Goal: Find contact information: Find contact information

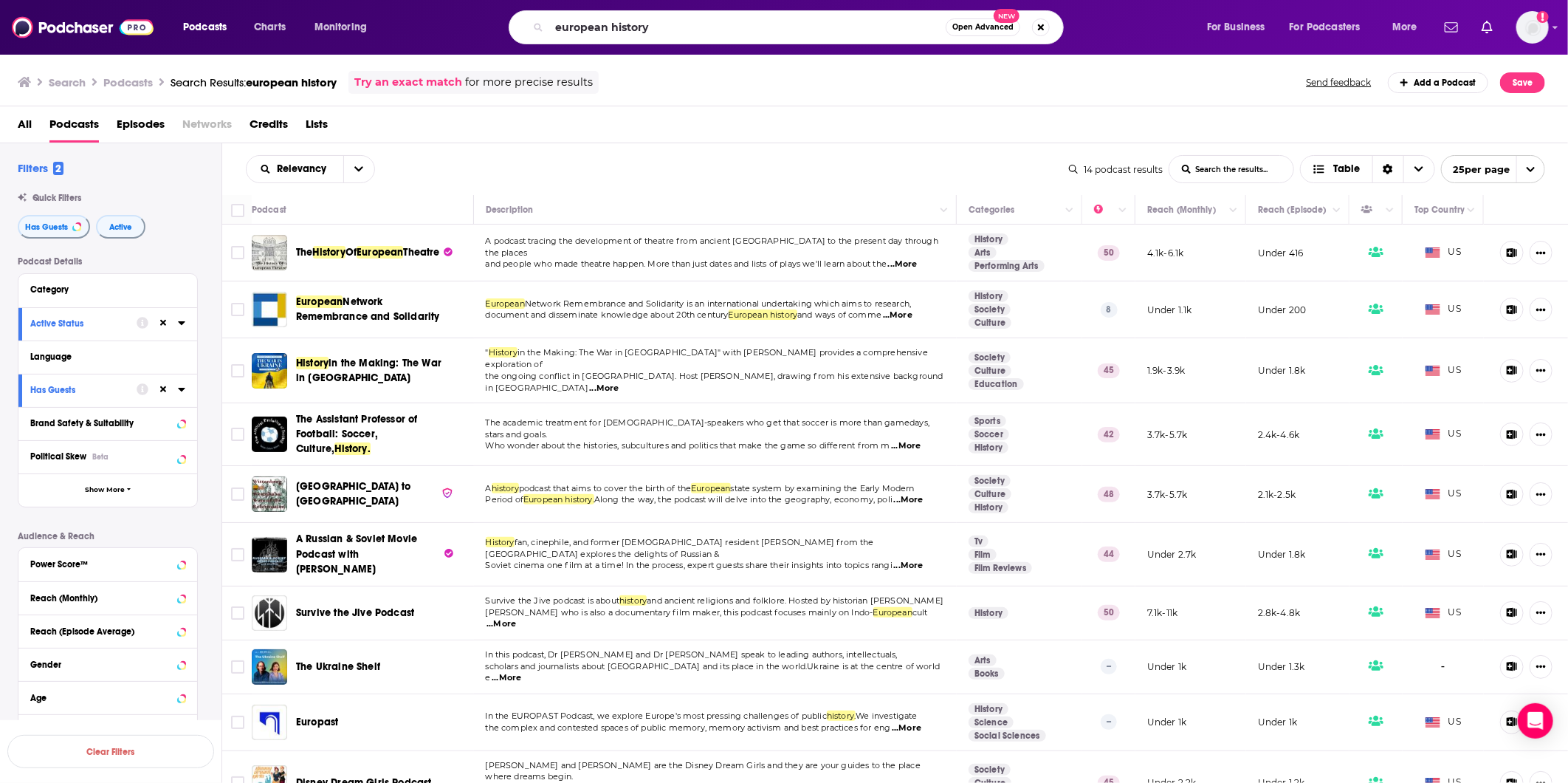
drag, startPoint x: 655, startPoint y: 28, endPoint x: 483, endPoint y: 4, distance: 173.7
click at [483, 4] on div "Podcasts Charts Monitoring european history Open Advanced New For Business For …" at bounding box center [784, 27] width 1568 height 54
type input "Spybrary"
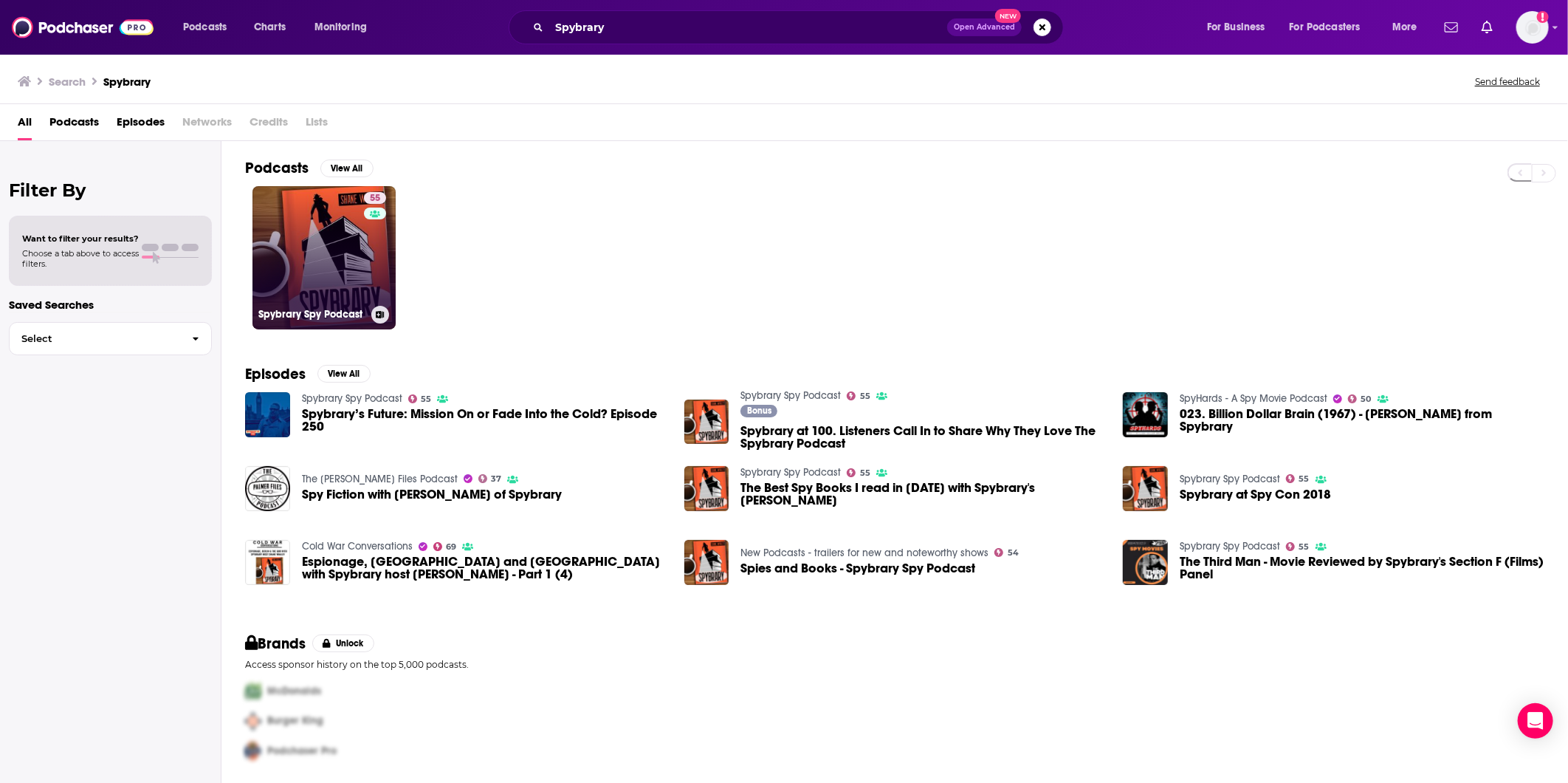
click at [335, 255] on link "55 Spybrary Spy Podcast" at bounding box center [323, 257] width 143 height 143
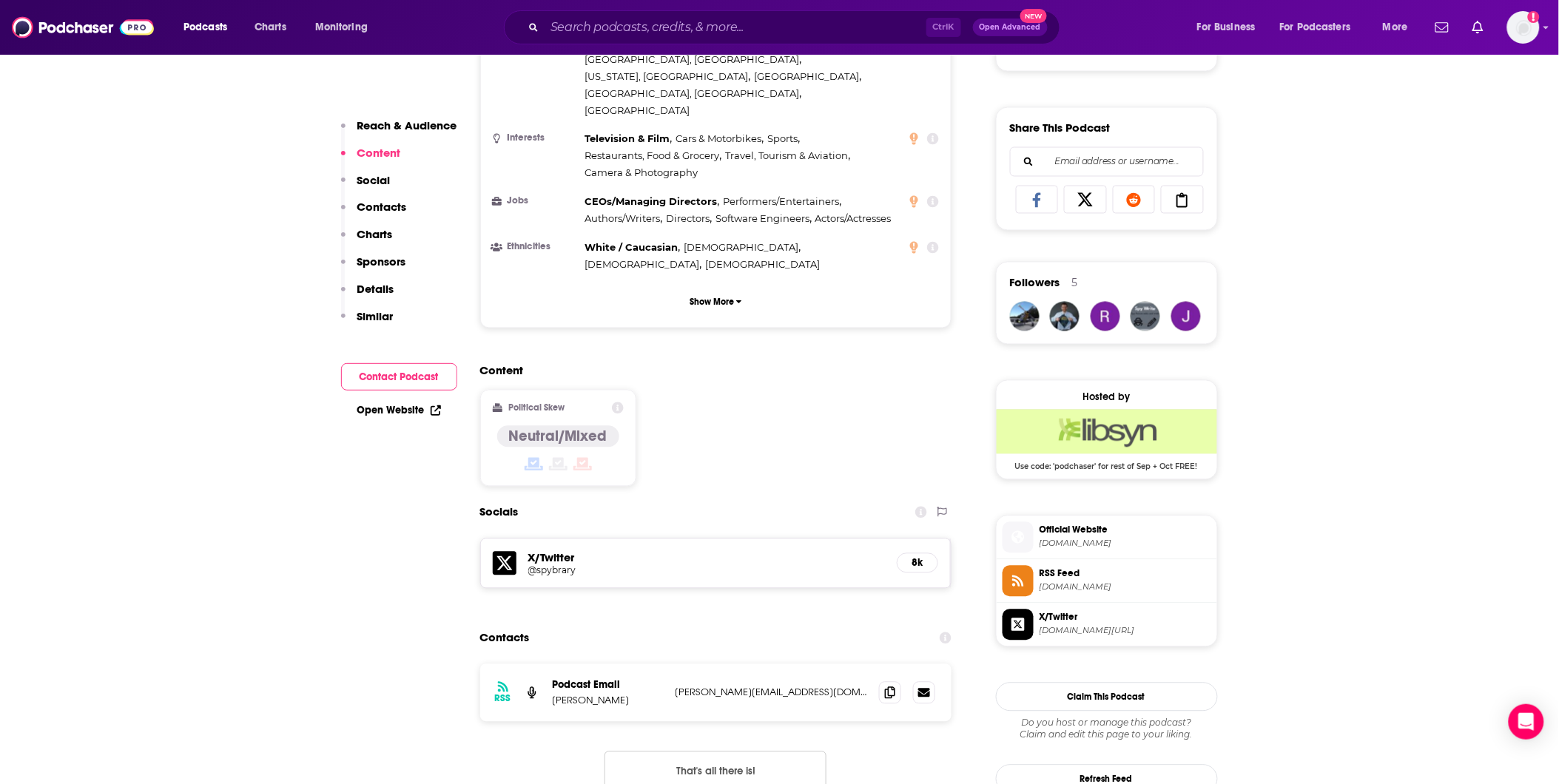
scroll to position [903, 0]
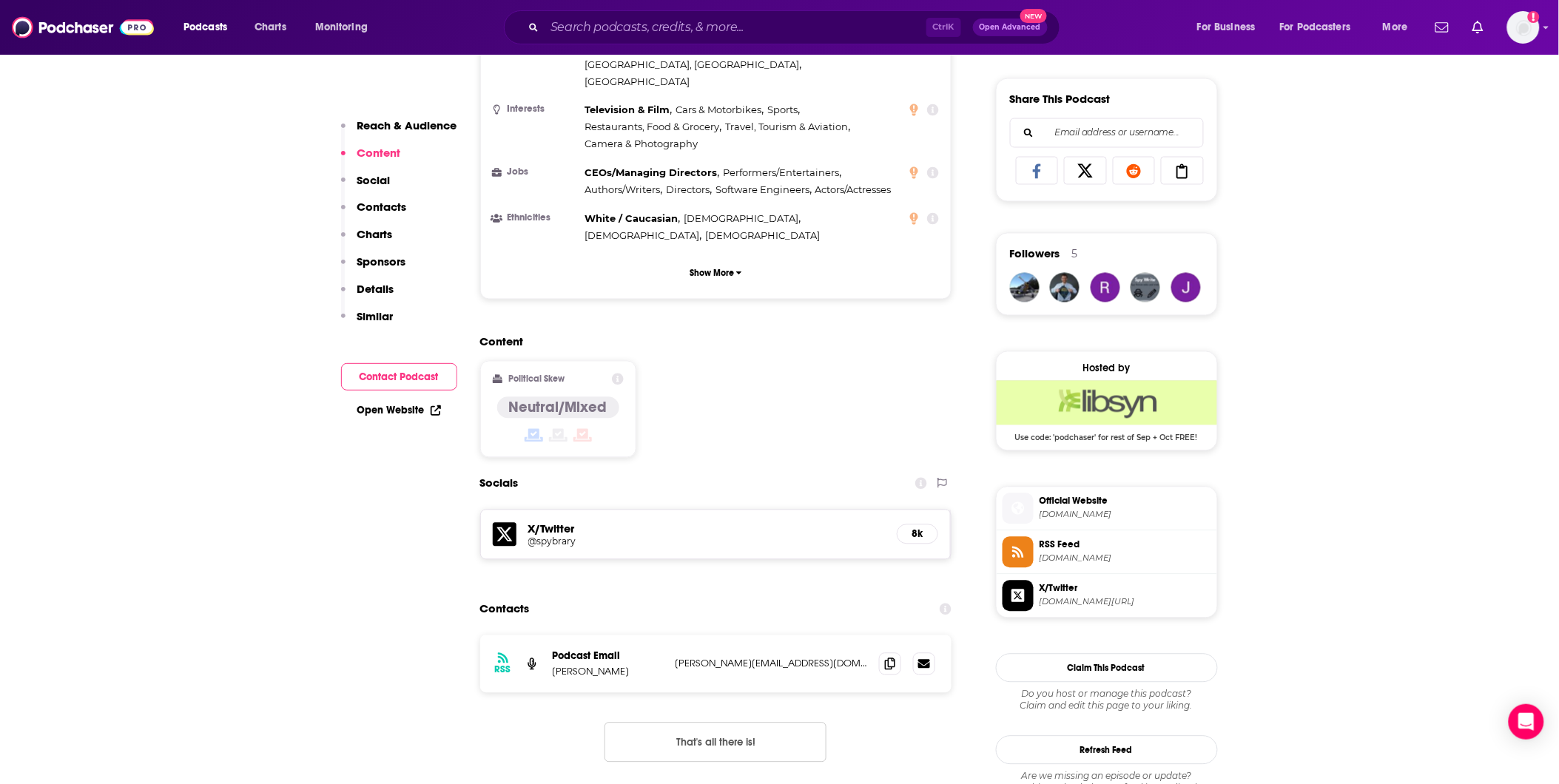
drag, startPoint x: 785, startPoint y: 586, endPoint x: 668, endPoint y: 592, distance: 117.2
click at [668, 635] on div "RSS Podcast Email [PERSON_NAME] [PERSON_NAME][EMAIL_ADDRESS][DOMAIN_NAME] [PERS…" at bounding box center [716, 664] width 472 height 57
copy div "[PERSON_NAME][EMAIL_ADDRESS][DOMAIN_NAME]"
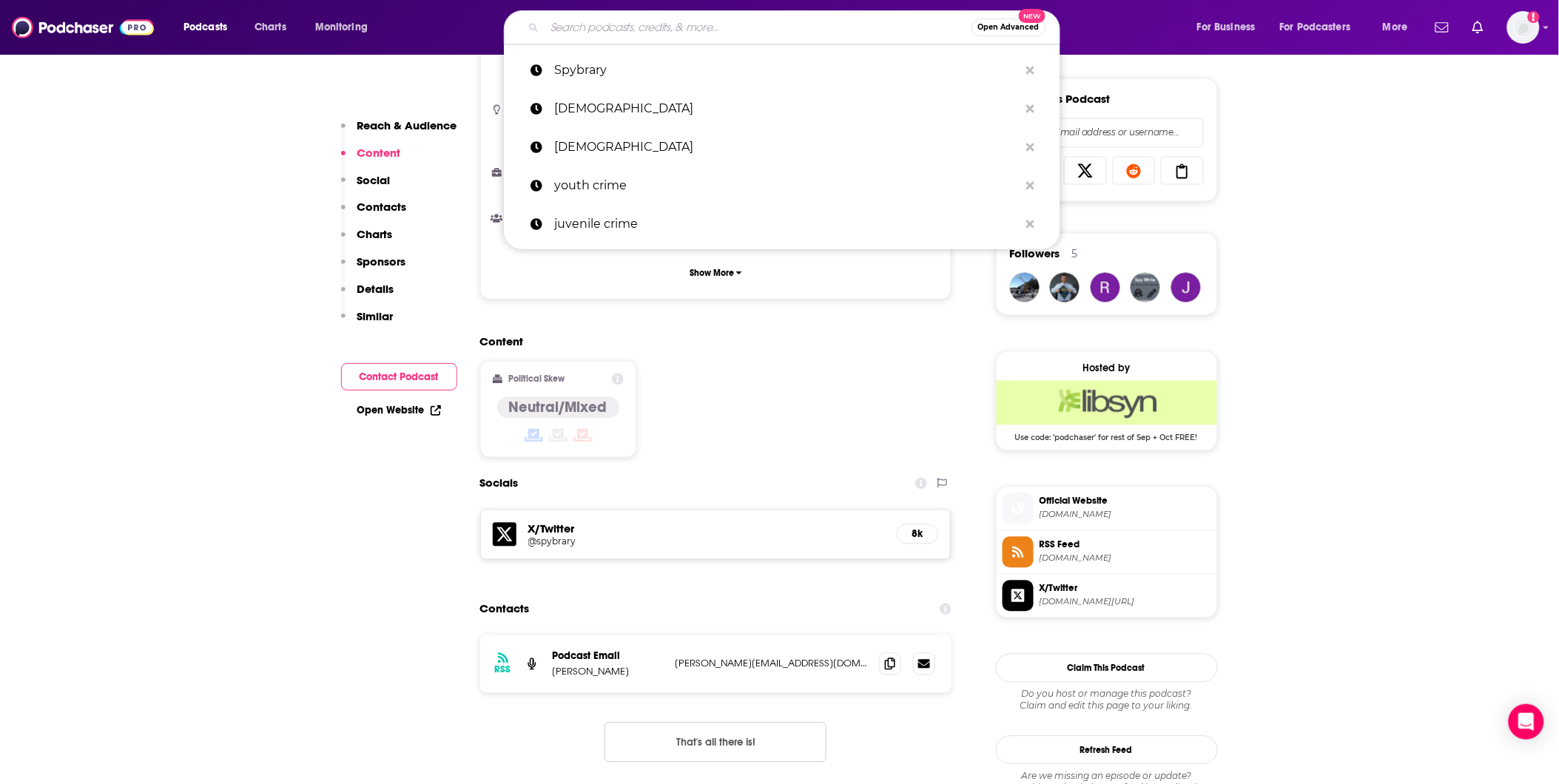
click at [575, 31] on input "Search podcasts, credits, & more..." at bounding box center [758, 28] width 427 height 24
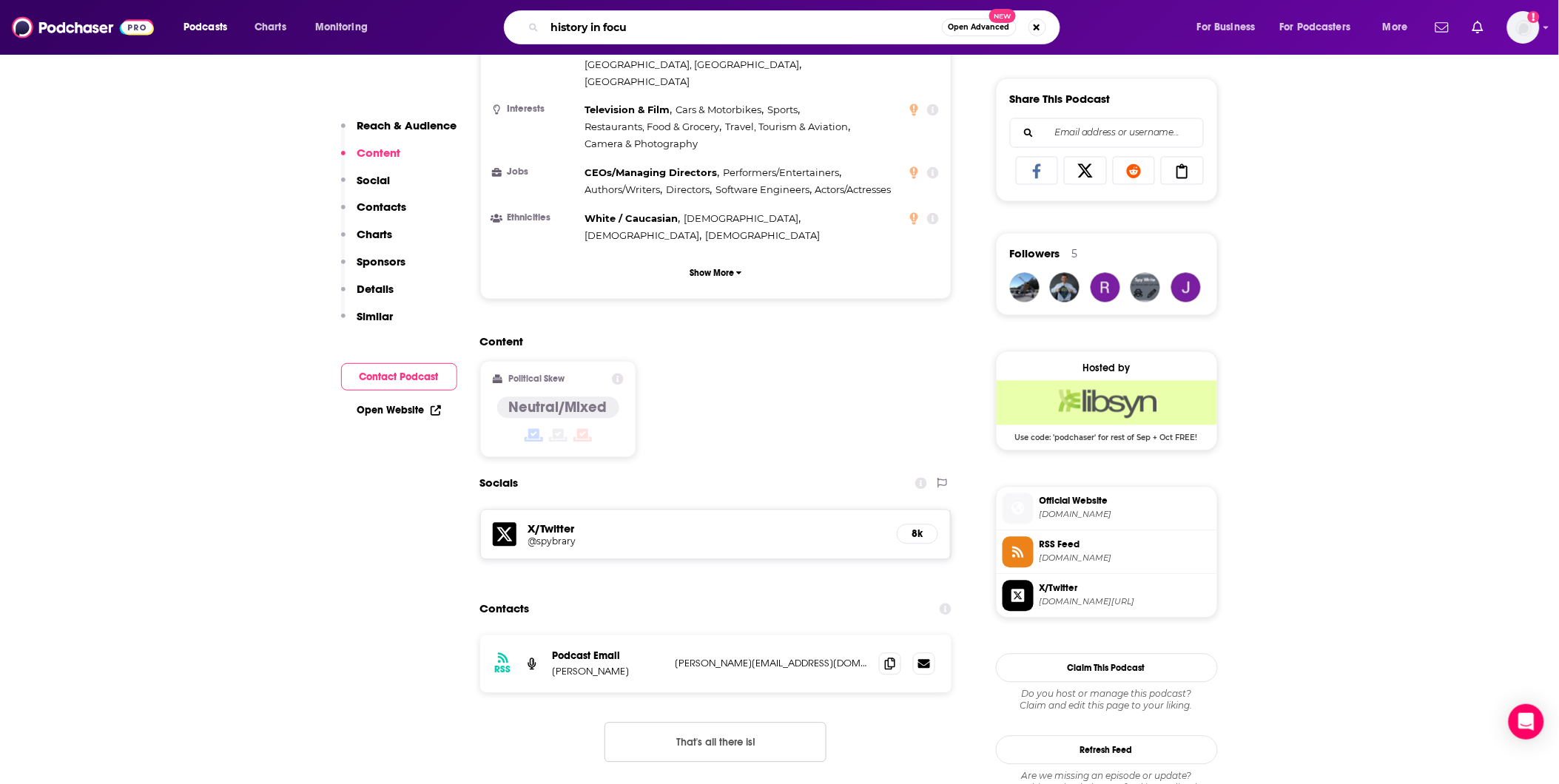
type input "history in focus"
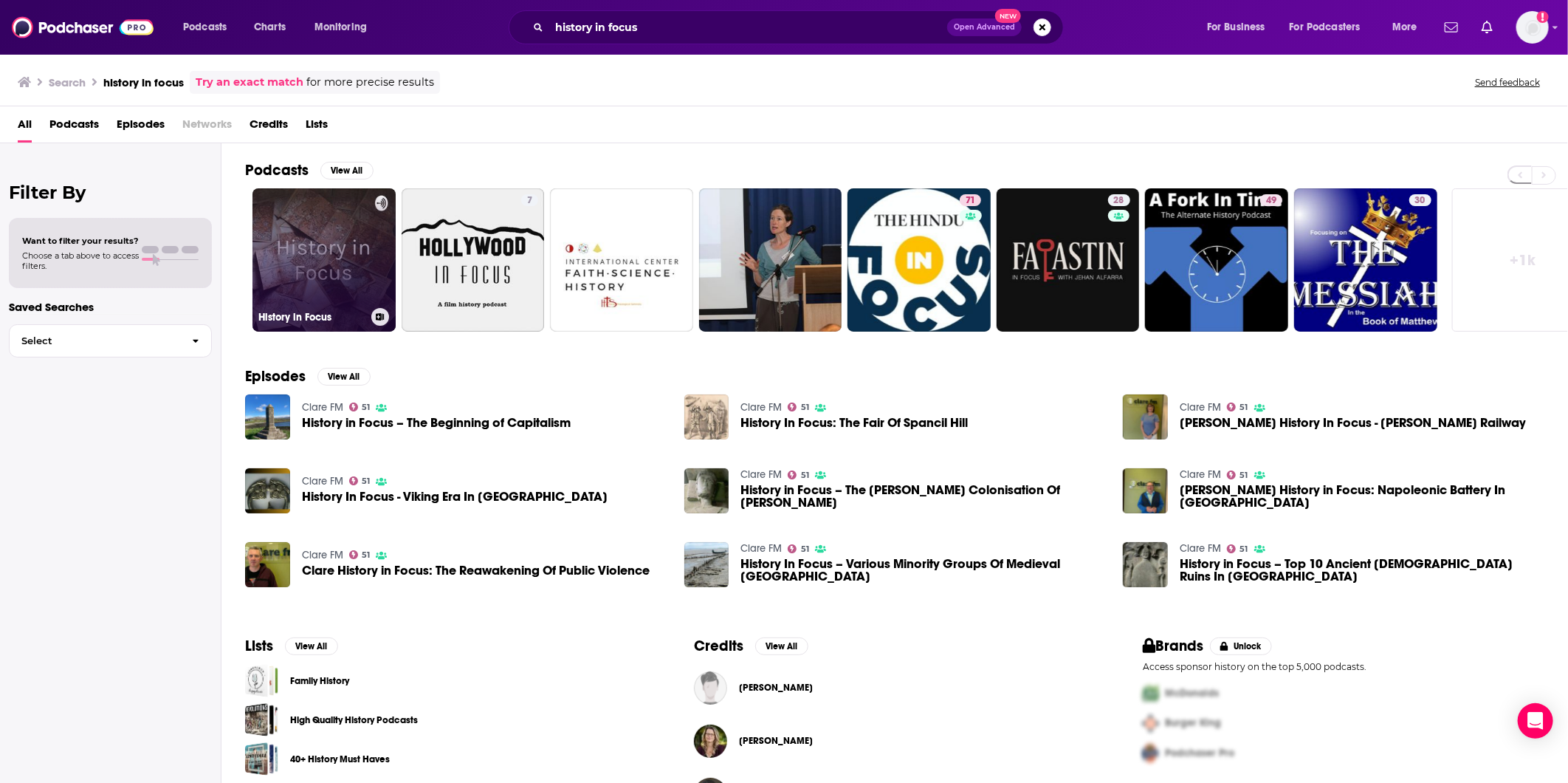
click at [325, 254] on link "History in Focus" at bounding box center [323, 259] width 143 height 143
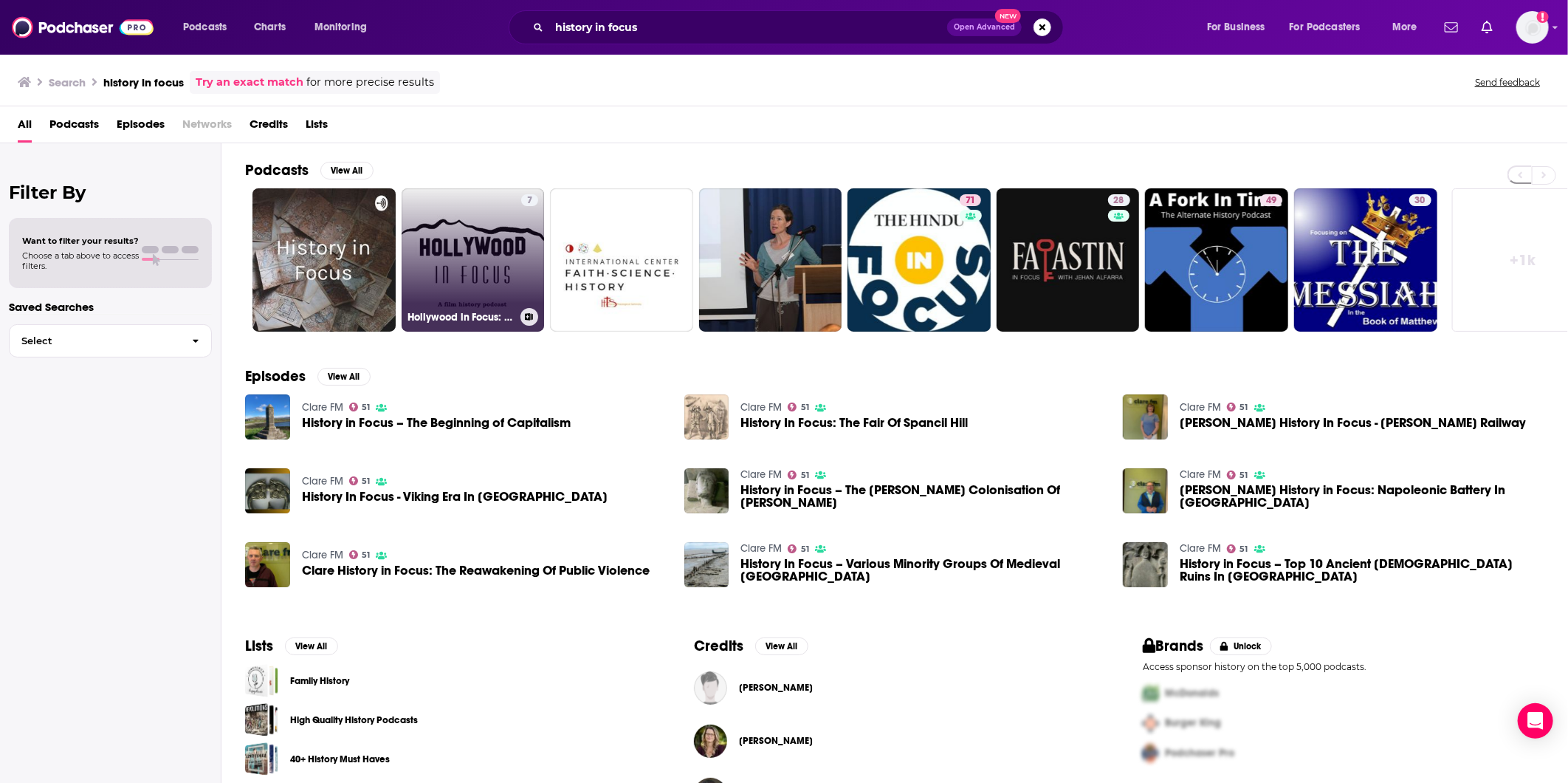
click at [491, 281] on link "7 Hollywood in Focus: A Film History Podcast" at bounding box center [472, 259] width 143 height 143
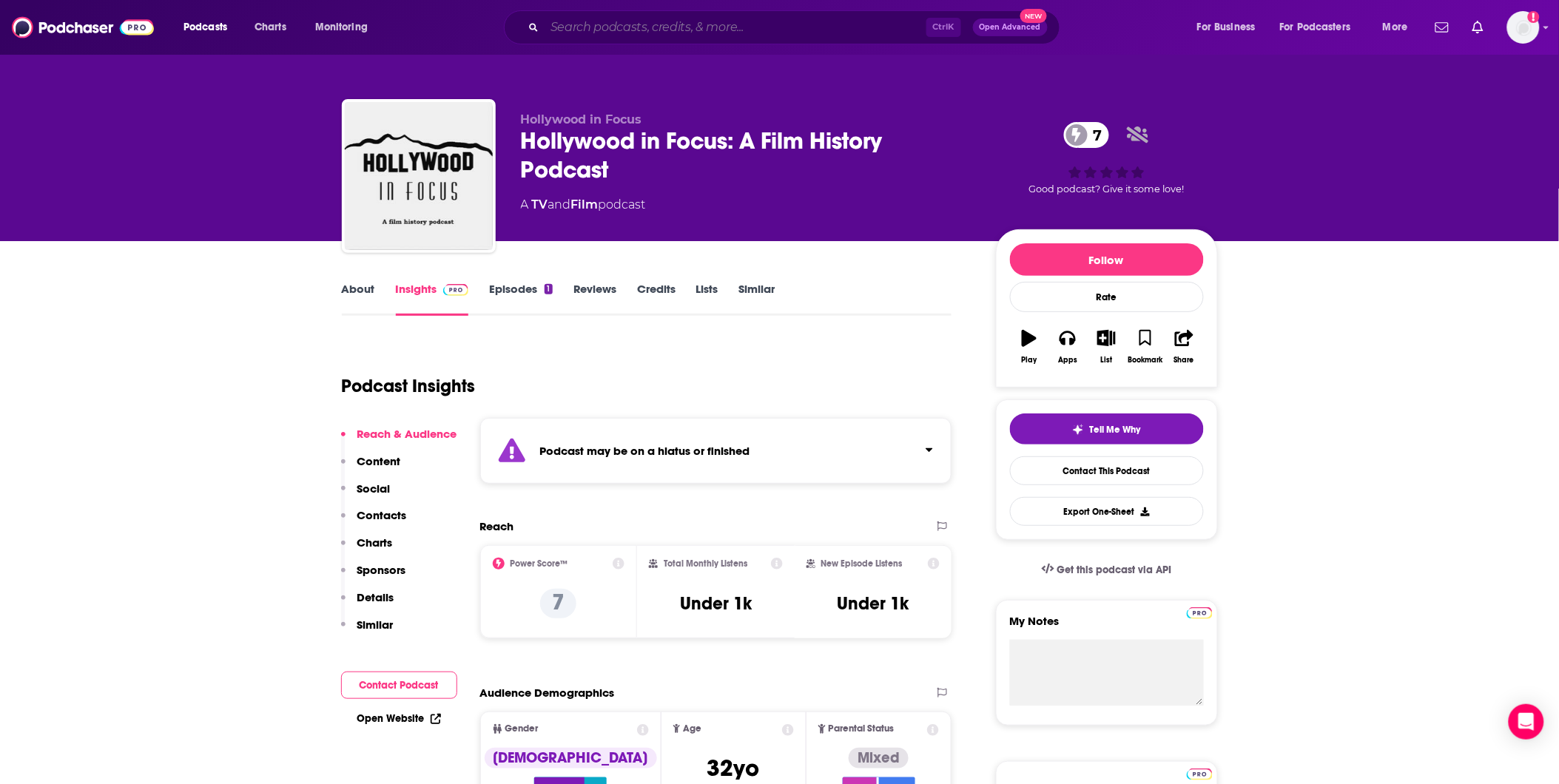
click at [669, 36] on input "Search podcasts, credits, & more..." at bounding box center [735, 28] width 382 height 24
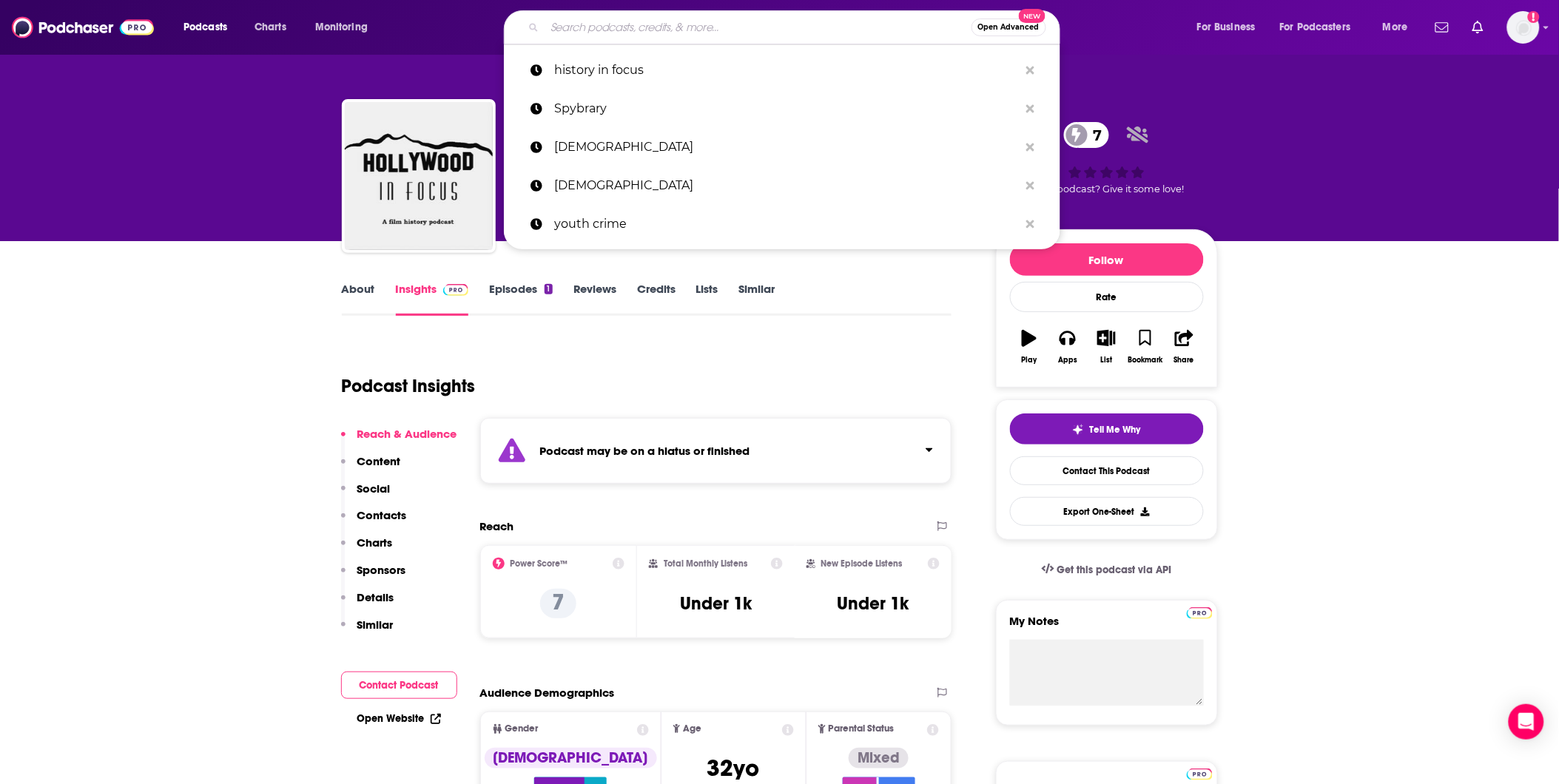
paste input "Throughline Podcast"
type input "Throughline Podcast"
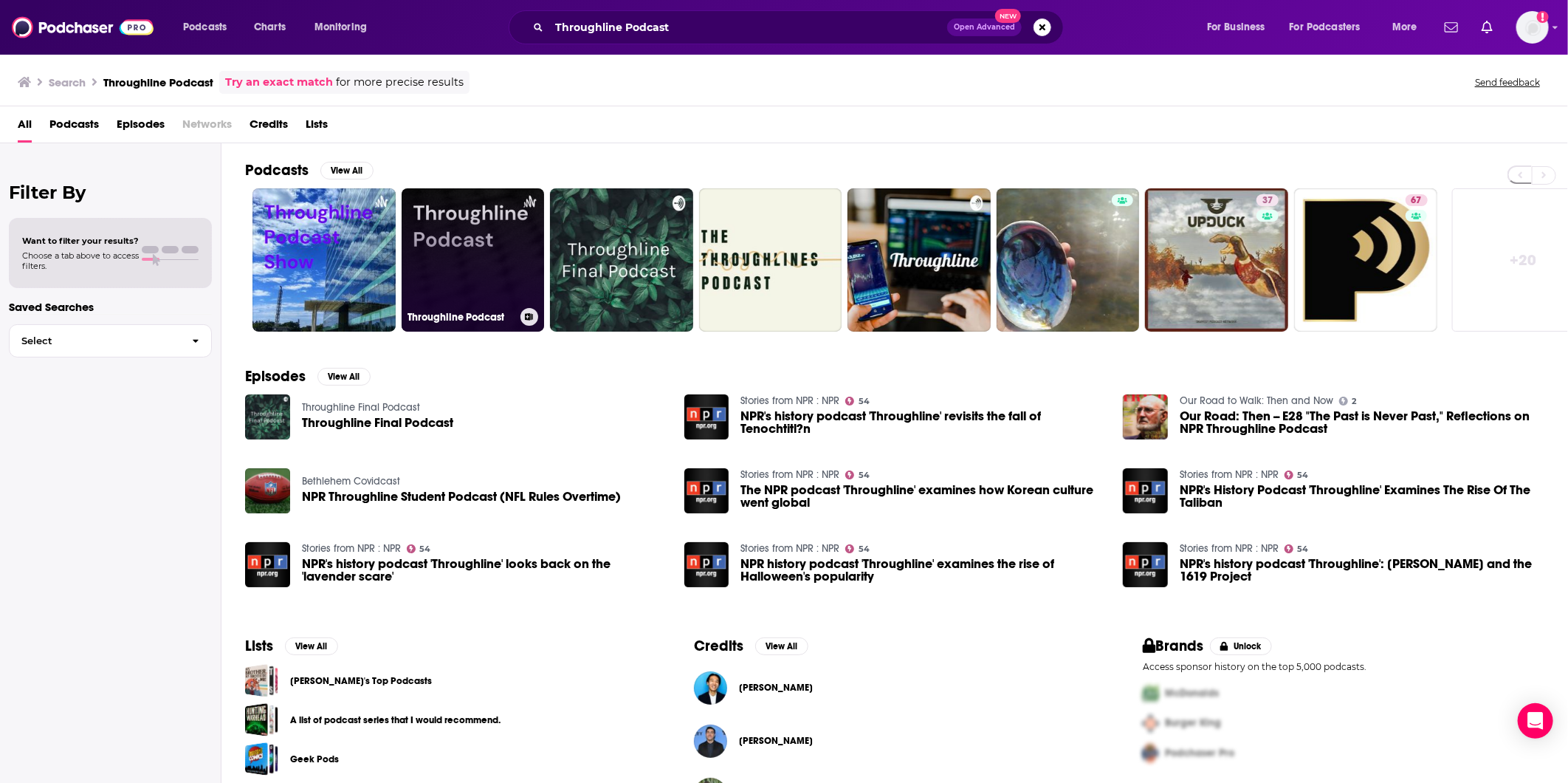
click at [484, 283] on link "Throughline Podcast" at bounding box center [472, 259] width 143 height 143
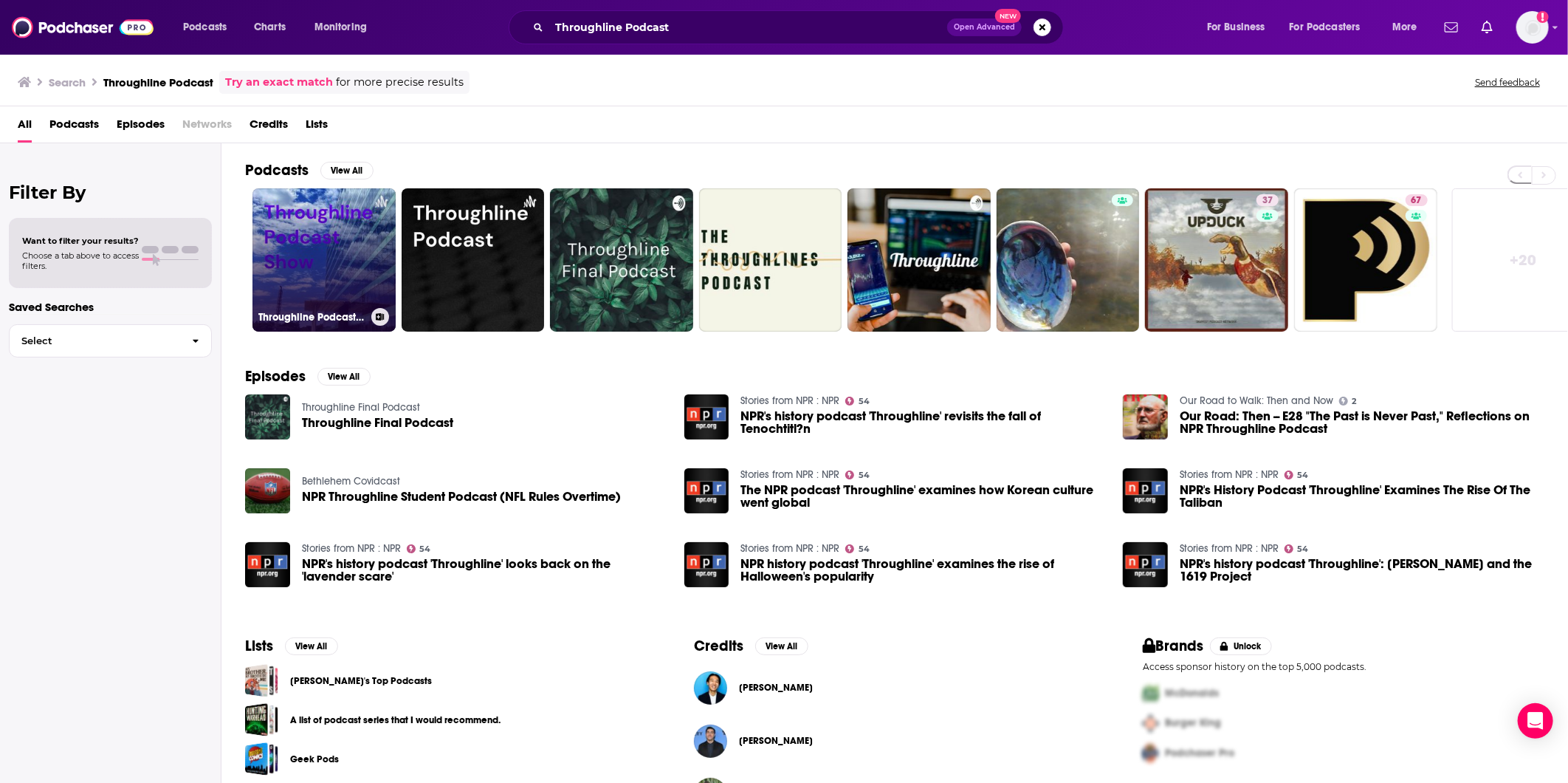
click at [296, 276] on link "Throughline Podcast Show" at bounding box center [323, 259] width 143 height 143
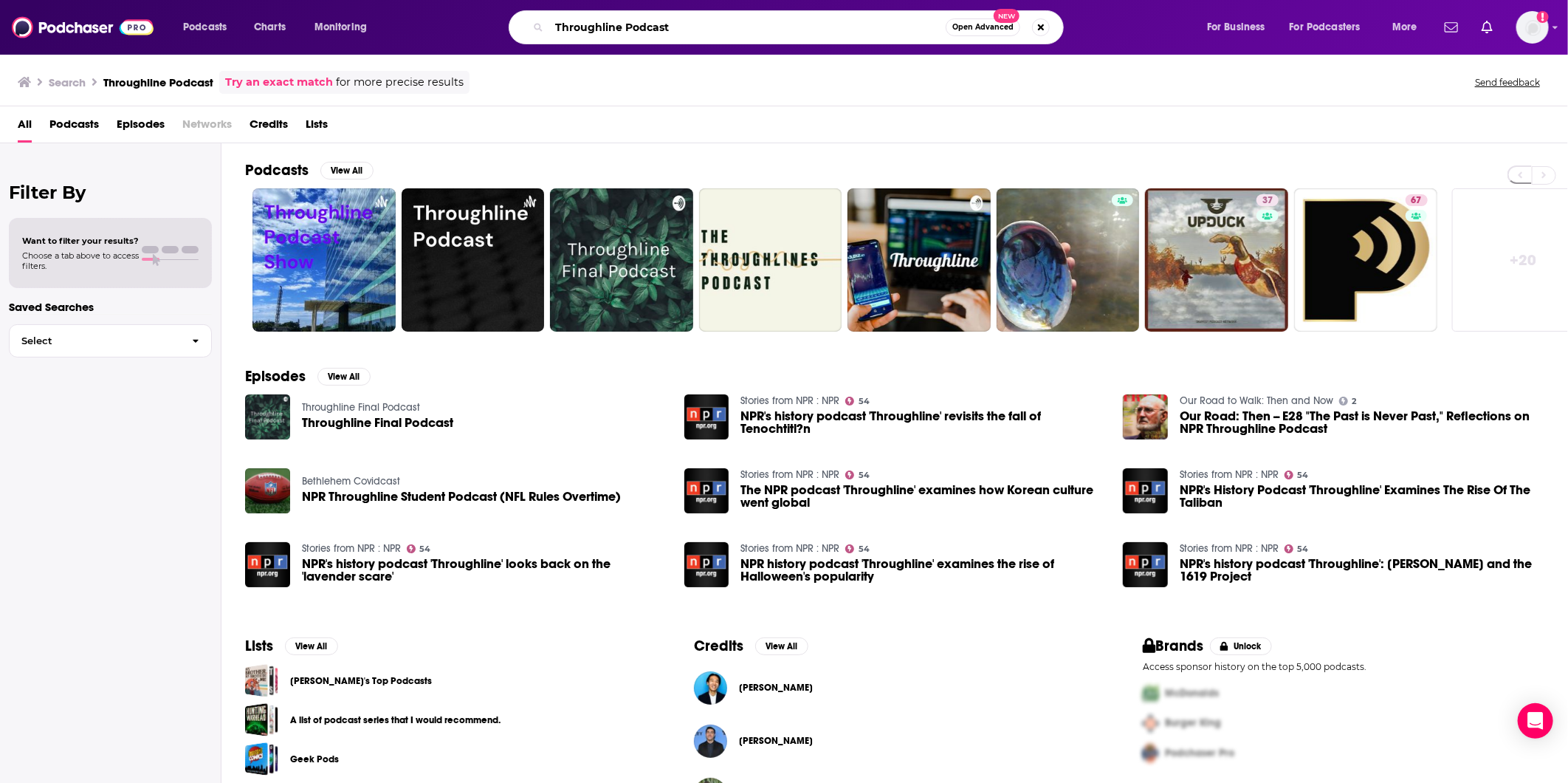
drag, startPoint x: 684, startPoint y: 34, endPoint x: 410, endPoint y: 13, distance: 274.8
click at [410, 13] on div "Throughline Podcast Open Advanced New" at bounding box center [800, 27] width 782 height 33
type input "p"
type input "npr throughline"
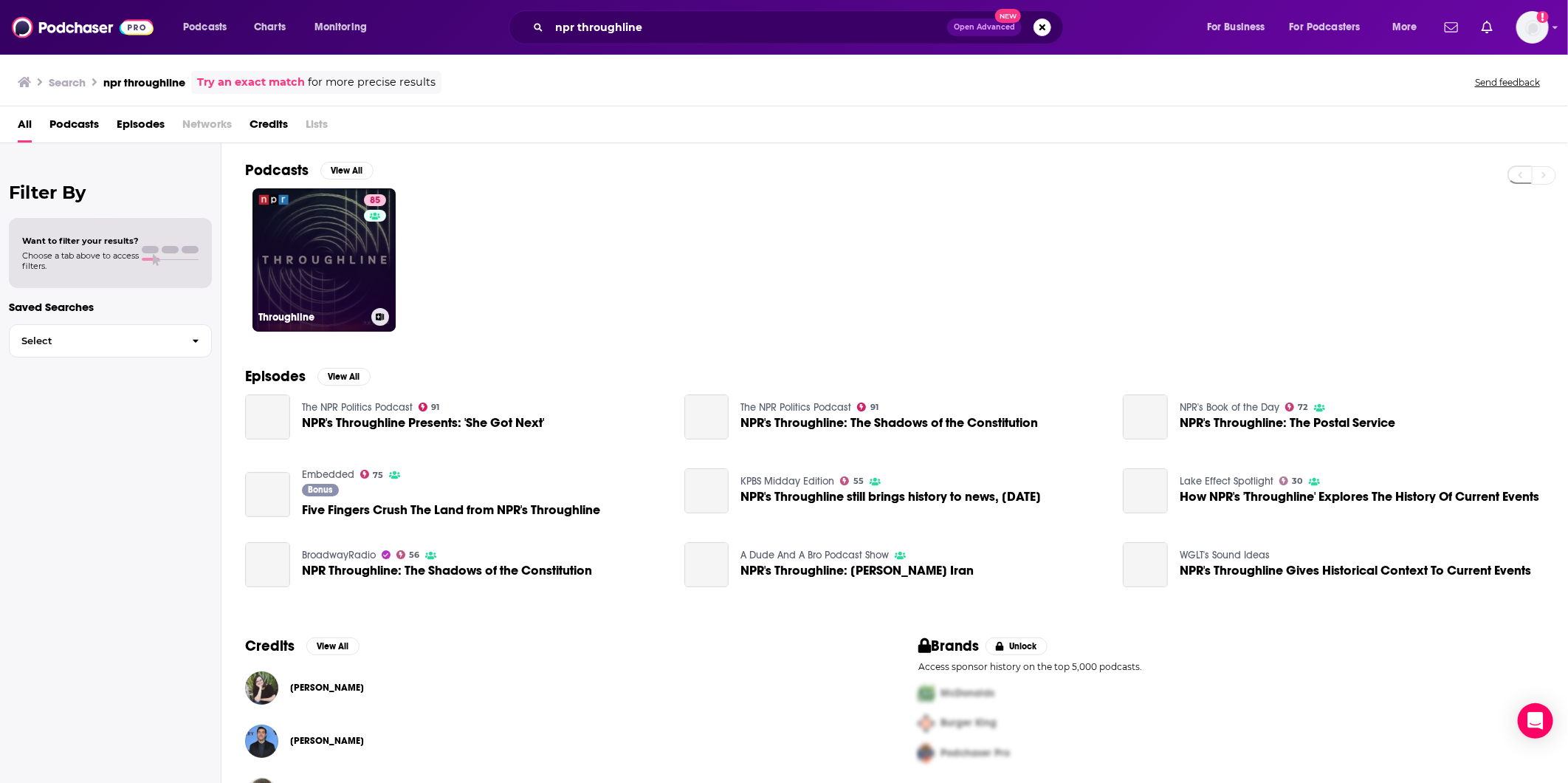
click at [341, 272] on link "85 Throughline" at bounding box center [323, 259] width 143 height 143
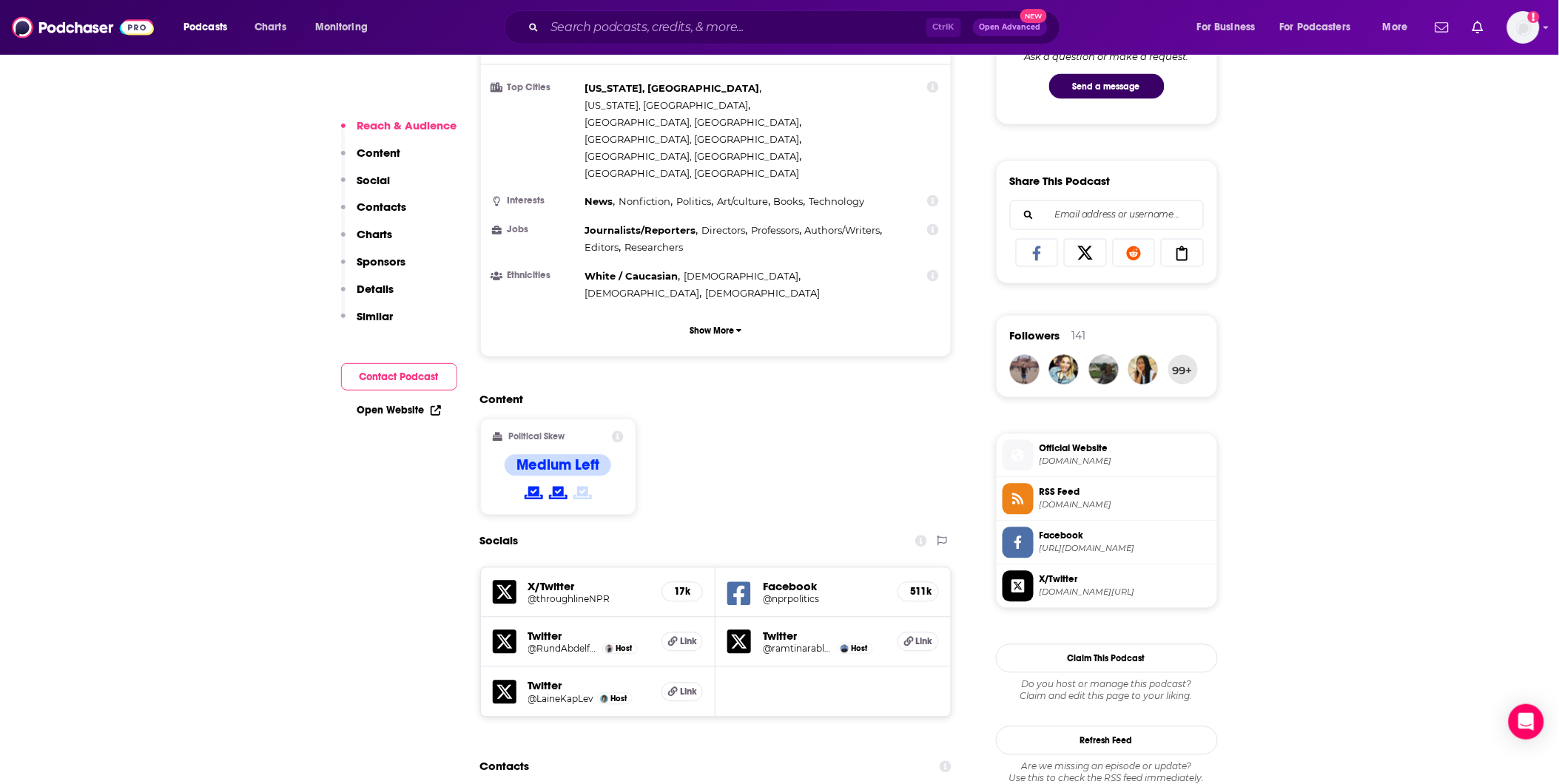
scroll to position [1150, 0]
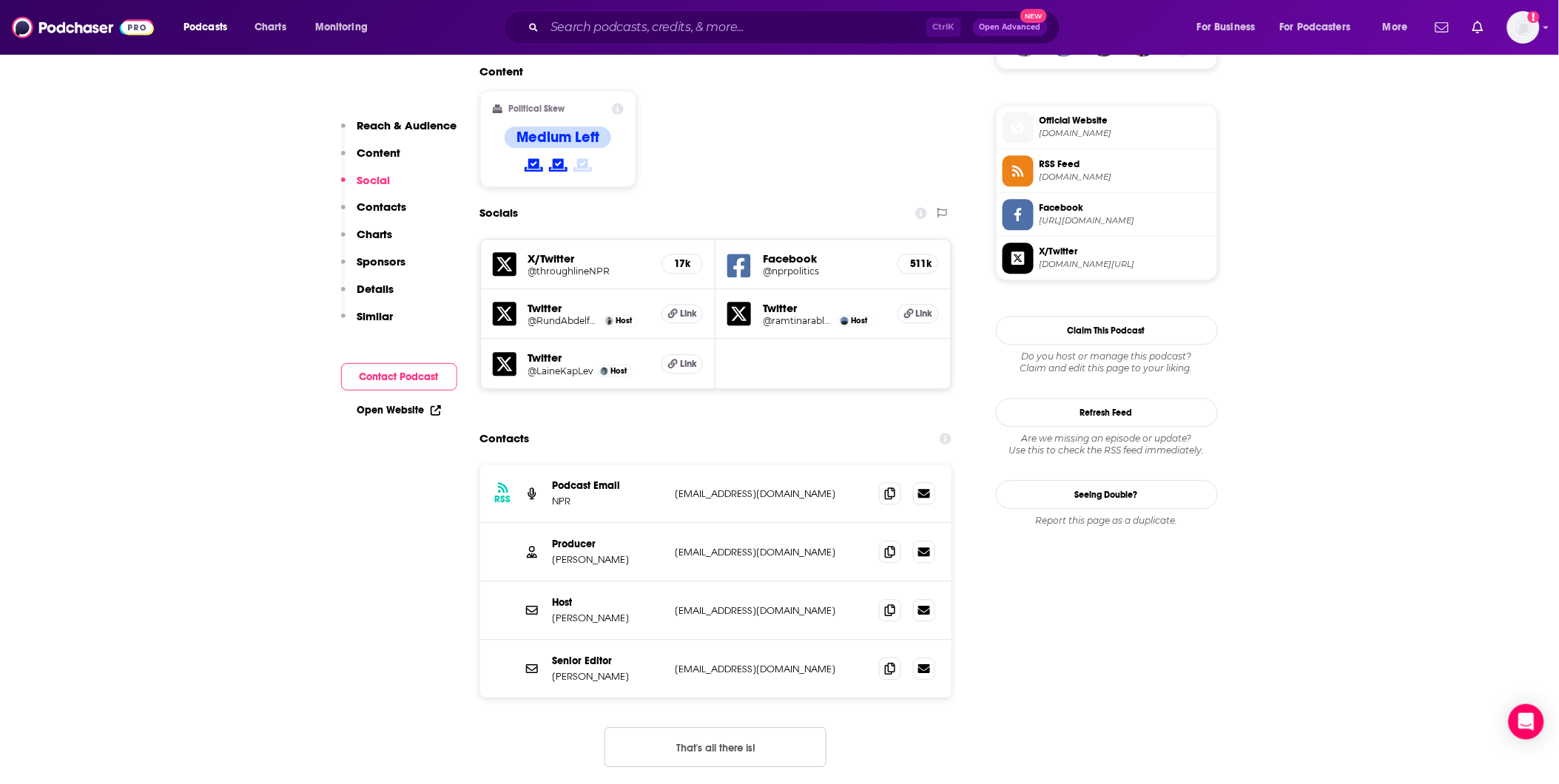
click at [733, 545] on p "[EMAIL_ADDRESS][DOMAIN_NAME]" at bounding box center [772, 551] width 192 height 13
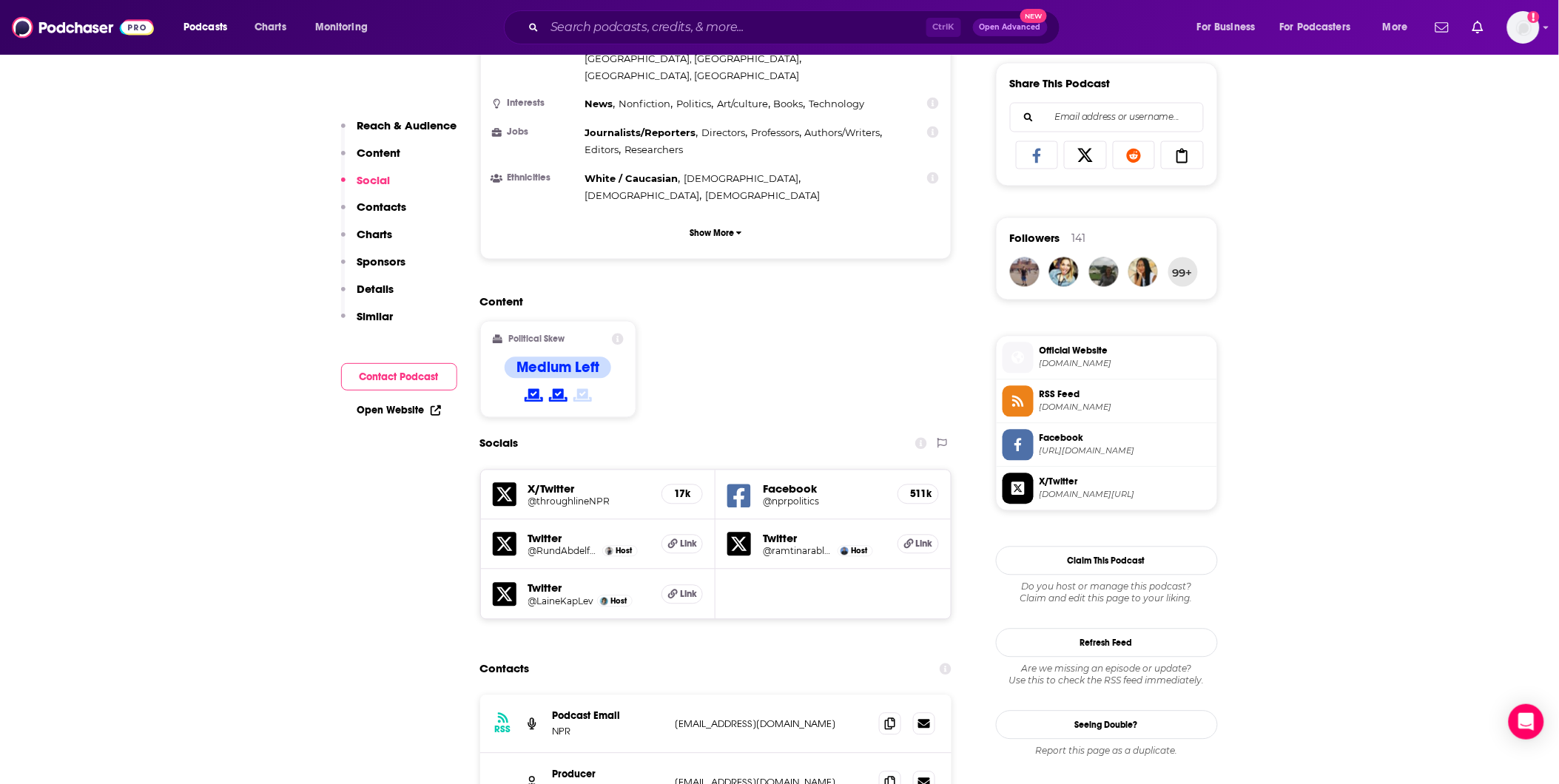
scroll to position [1068, 0]
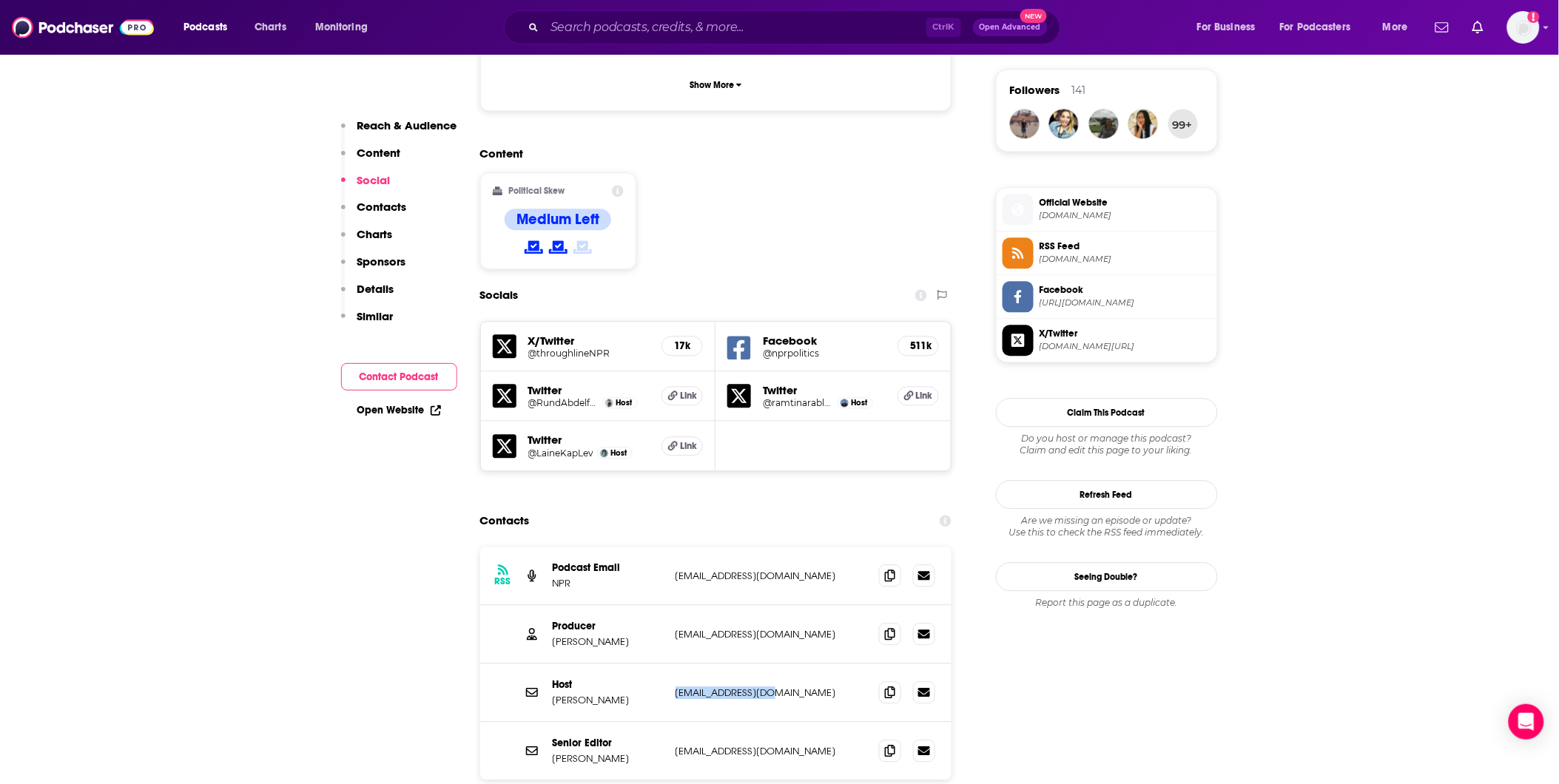
drag, startPoint x: 775, startPoint y: 608, endPoint x: 676, endPoint y: 605, distance: 99.0
click at [676, 686] on p "[EMAIL_ADDRESS][DOMAIN_NAME]" at bounding box center [772, 692] width 192 height 13
copy p "[EMAIL_ADDRESS][DOMAIN_NAME]"
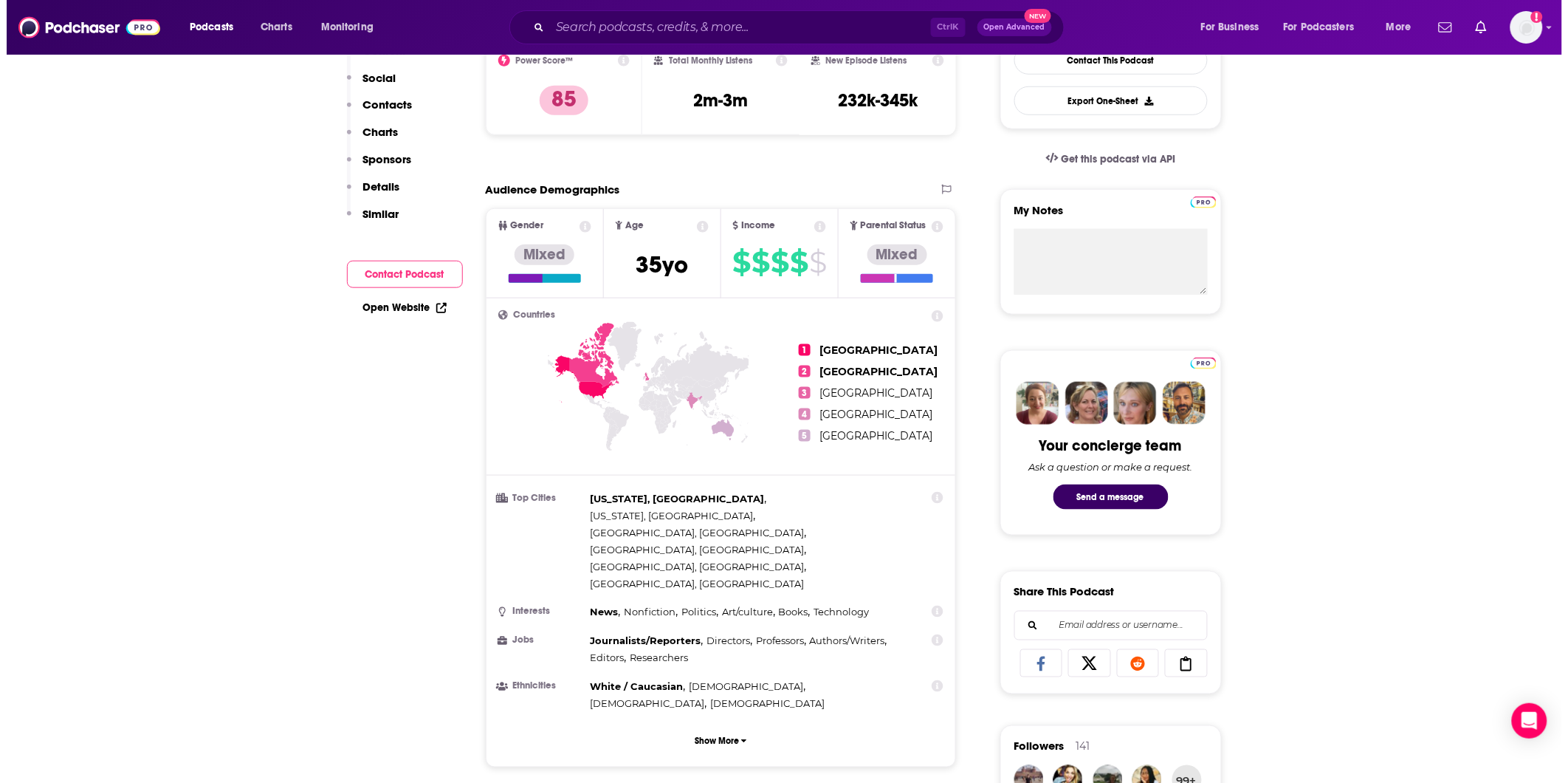
scroll to position [0, 0]
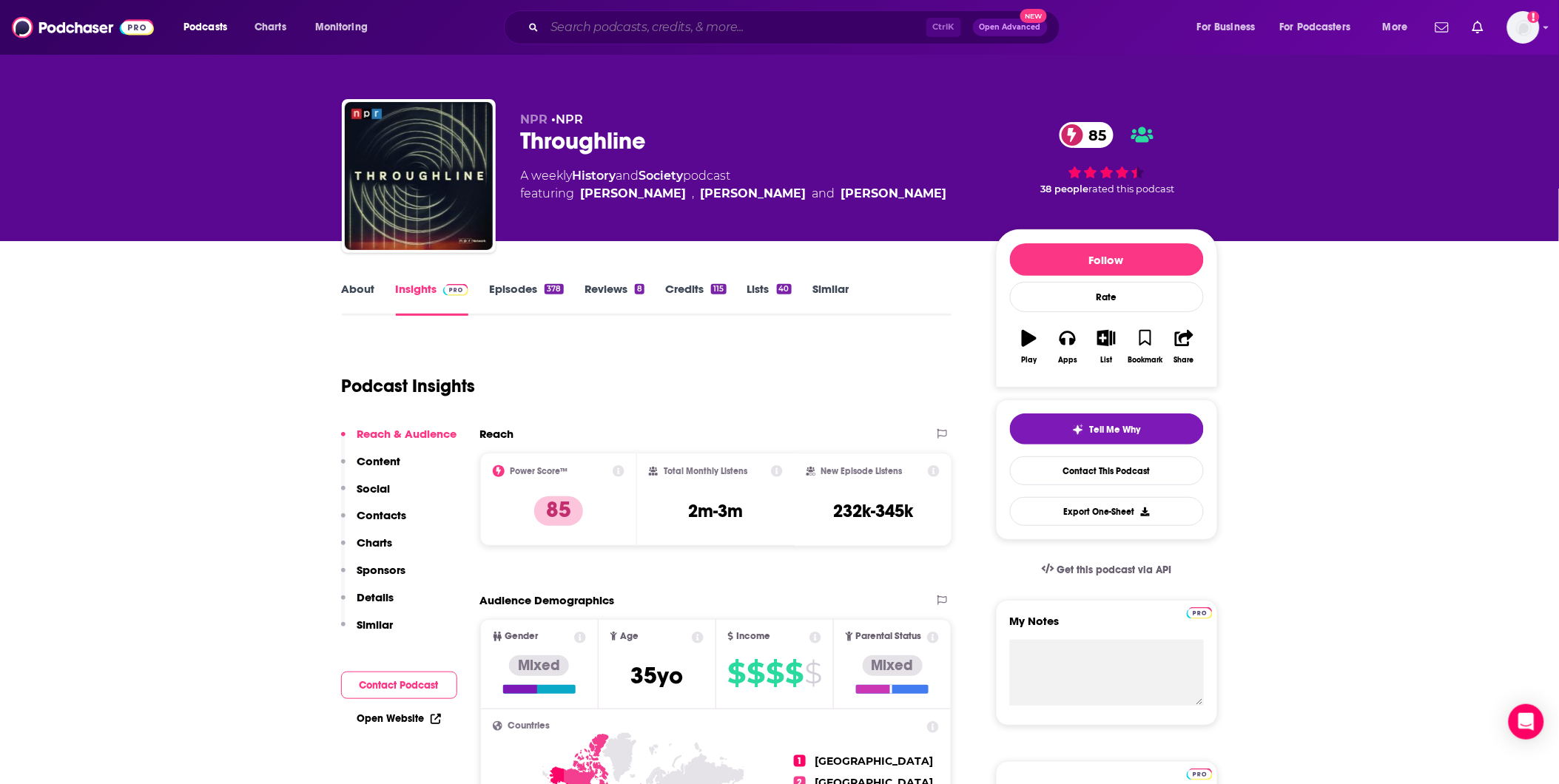
click at [685, 30] on input "Search podcasts, credits, & more..." at bounding box center [735, 28] width 382 height 24
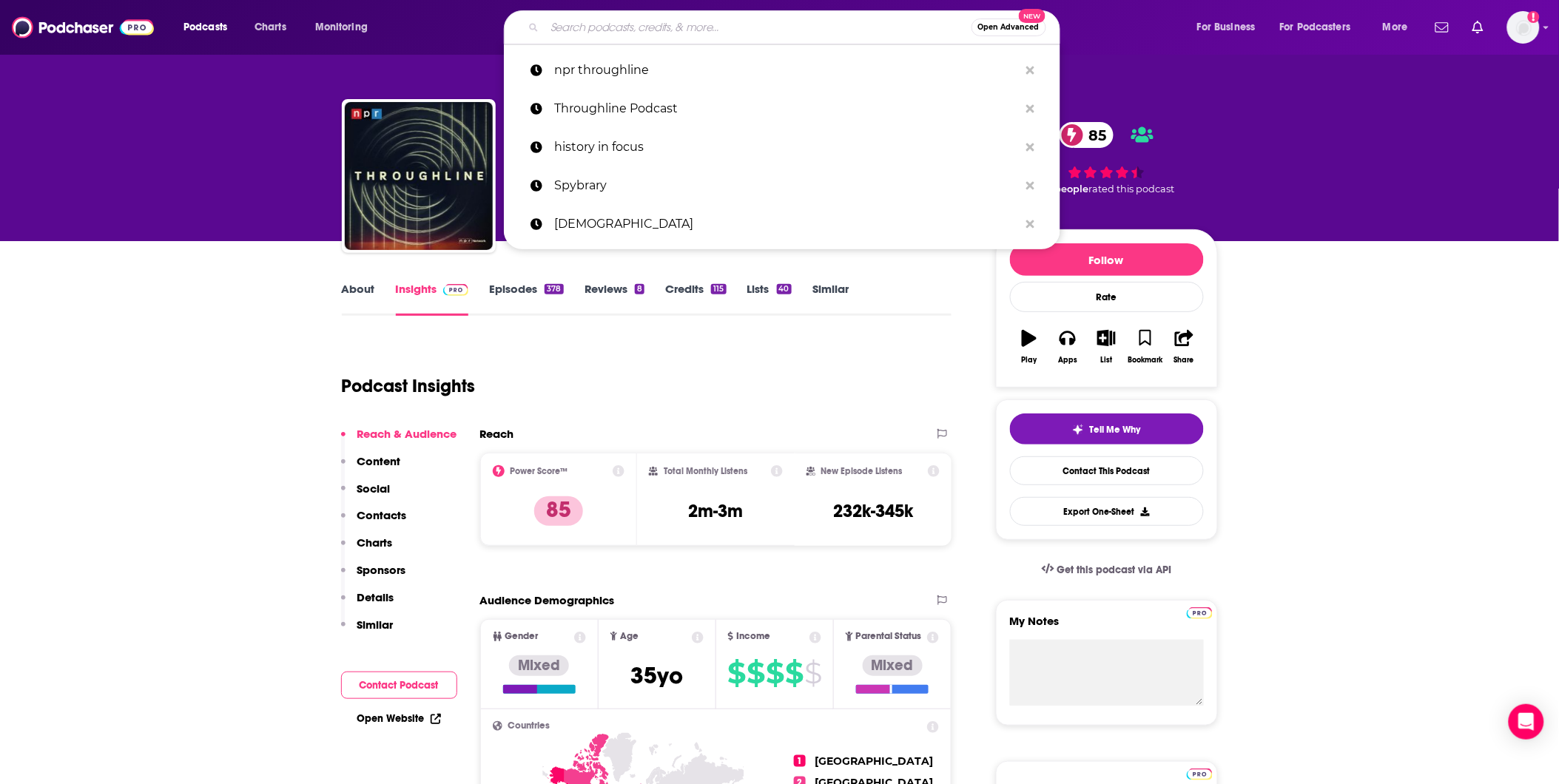
paste input "Moments in History"
type input "Moments in History"
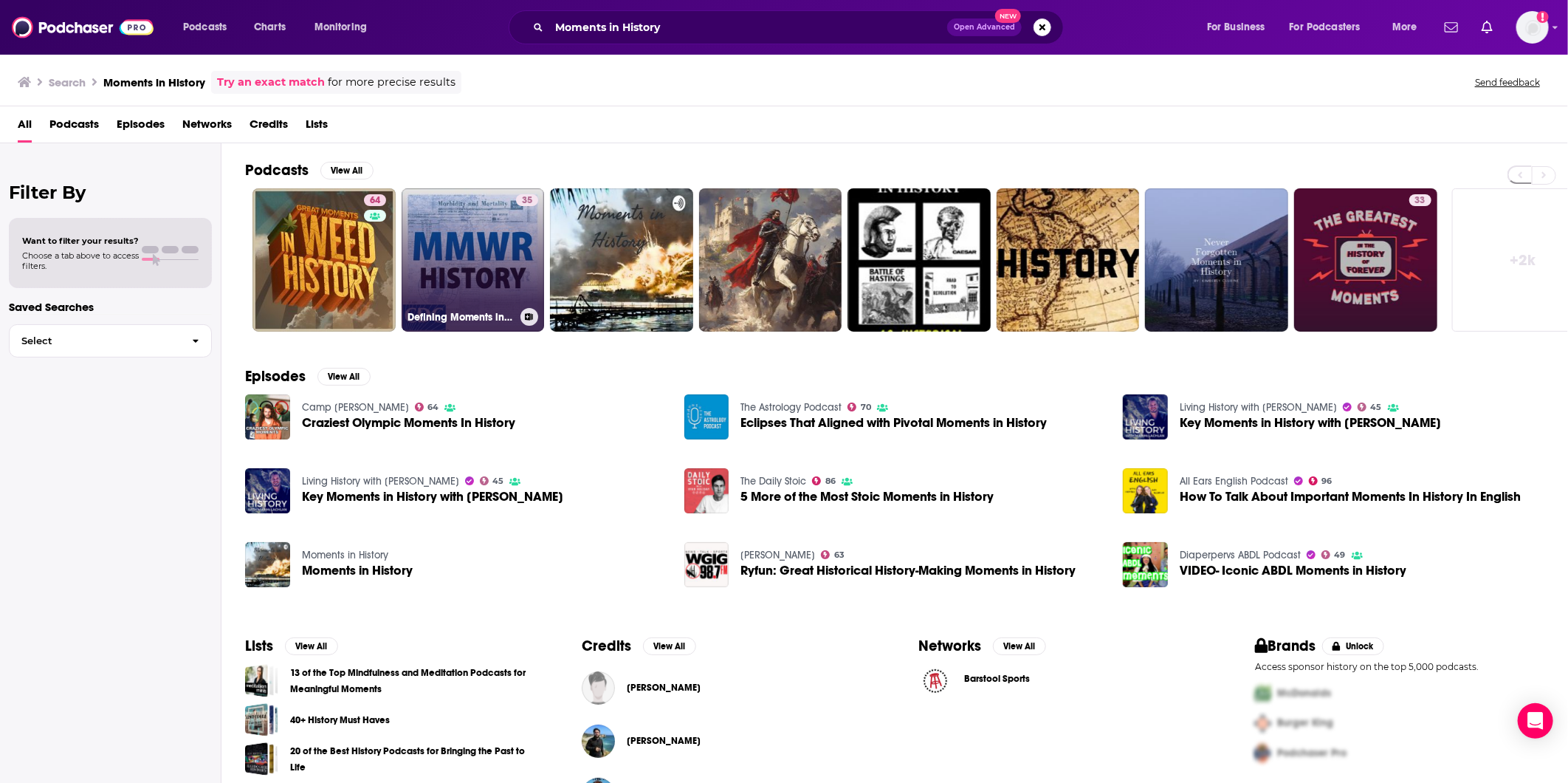
click at [436, 241] on link "35 Defining Moments in MMWR History" at bounding box center [472, 259] width 143 height 143
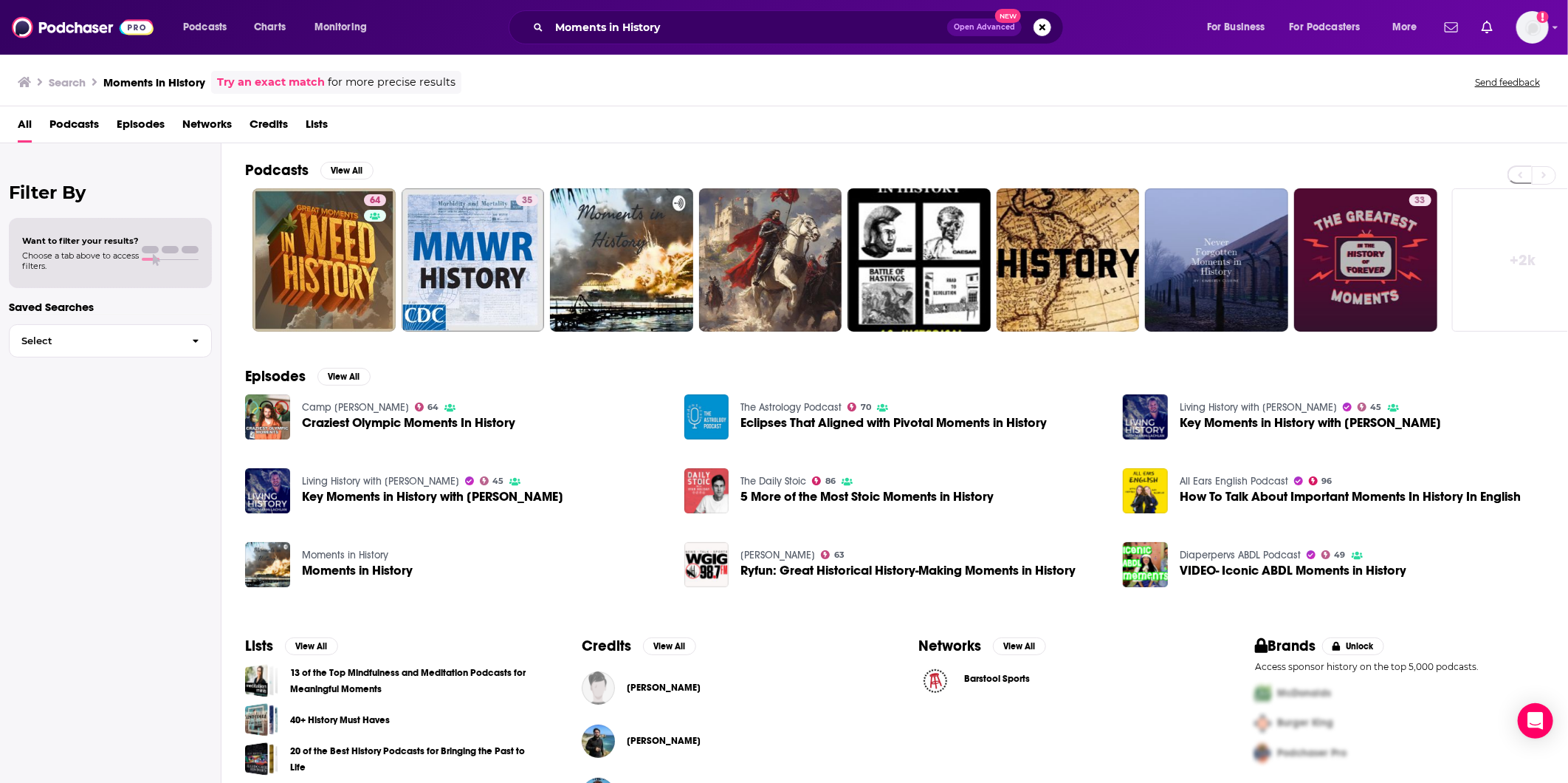
click at [92, 128] on span "Podcasts" at bounding box center [74, 127] width 49 height 31
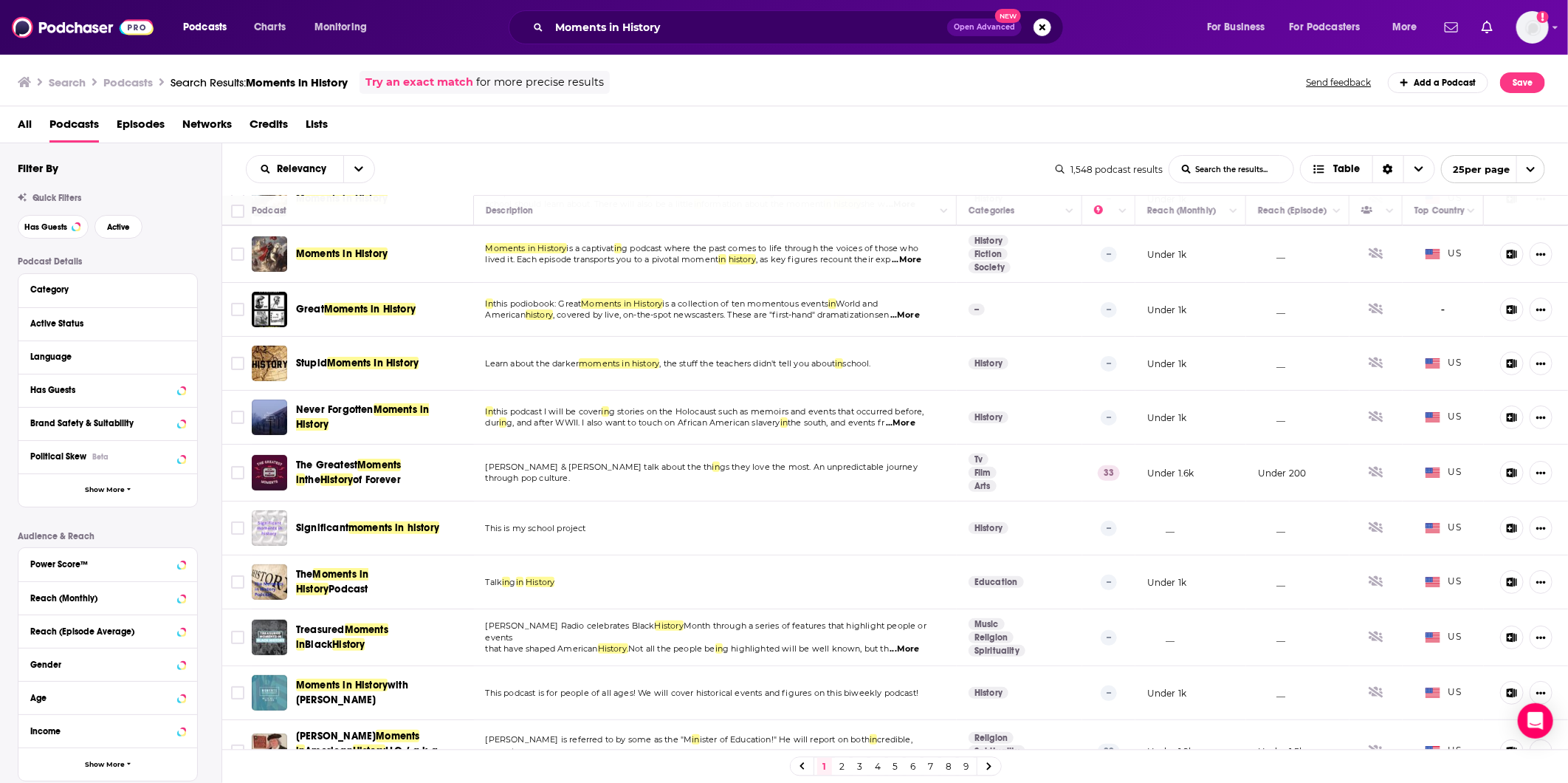
scroll to position [246, 0]
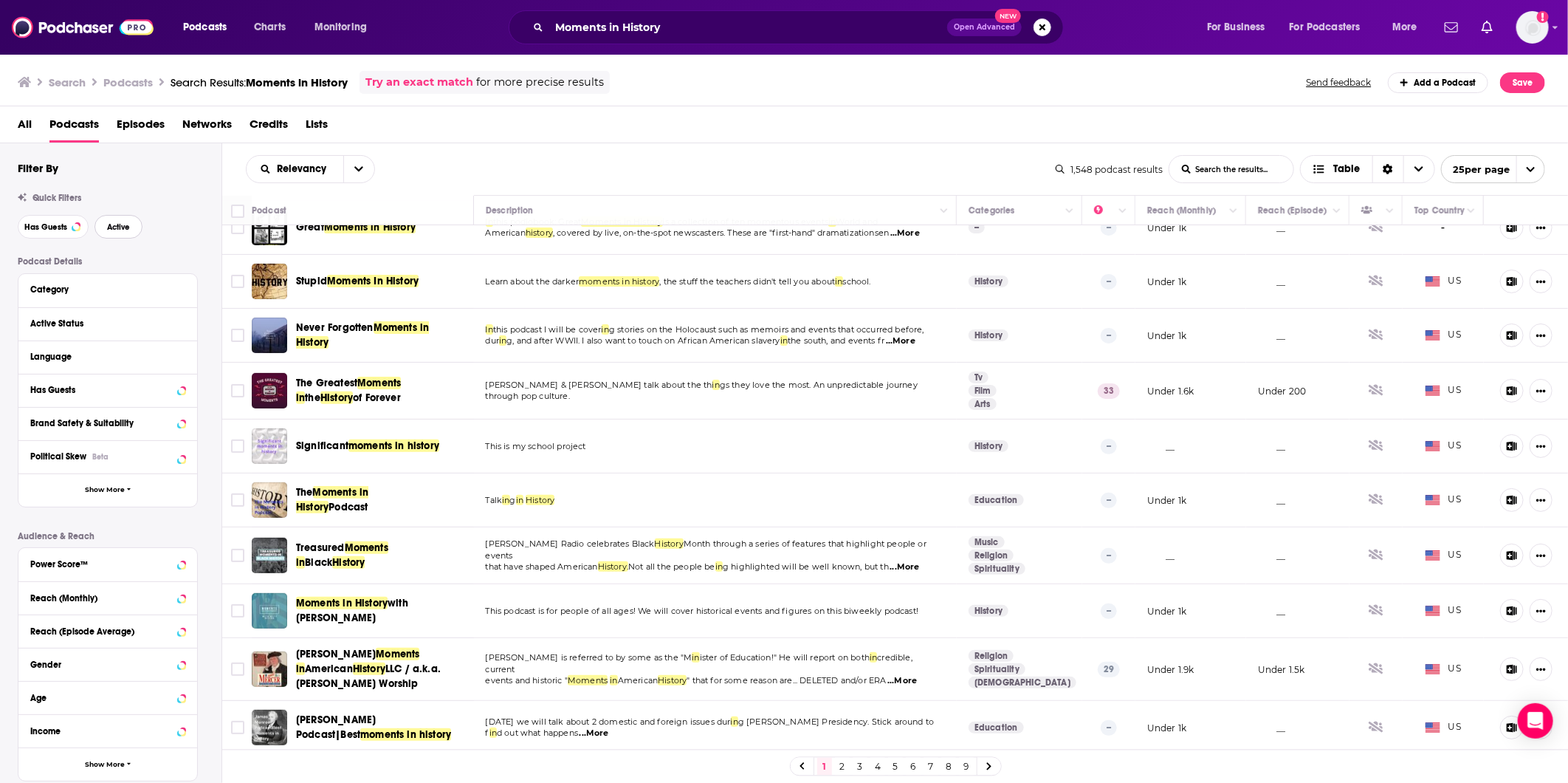
click at [120, 234] on button "Active" at bounding box center [118, 227] width 48 height 24
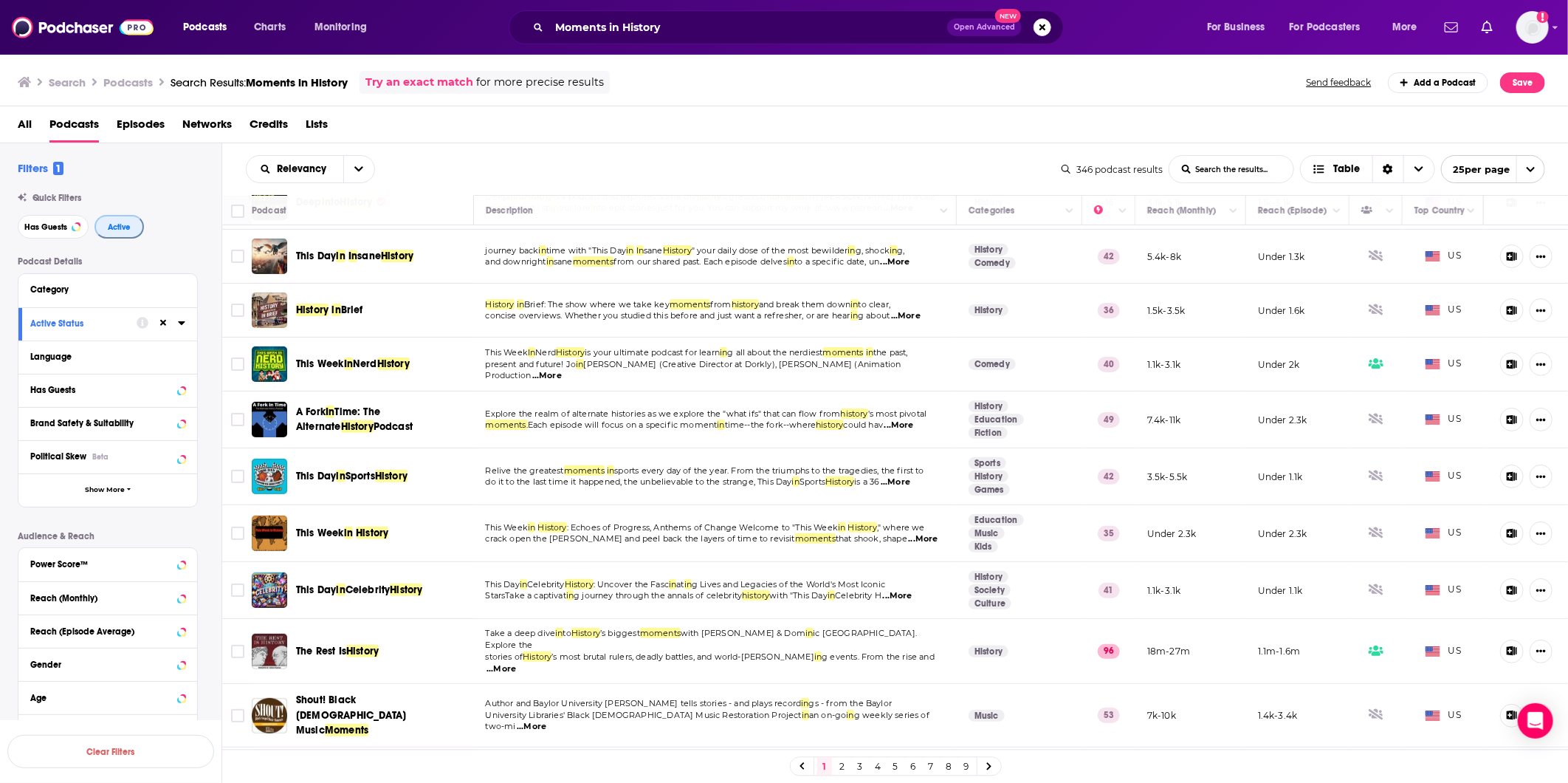
scroll to position [246, 0]
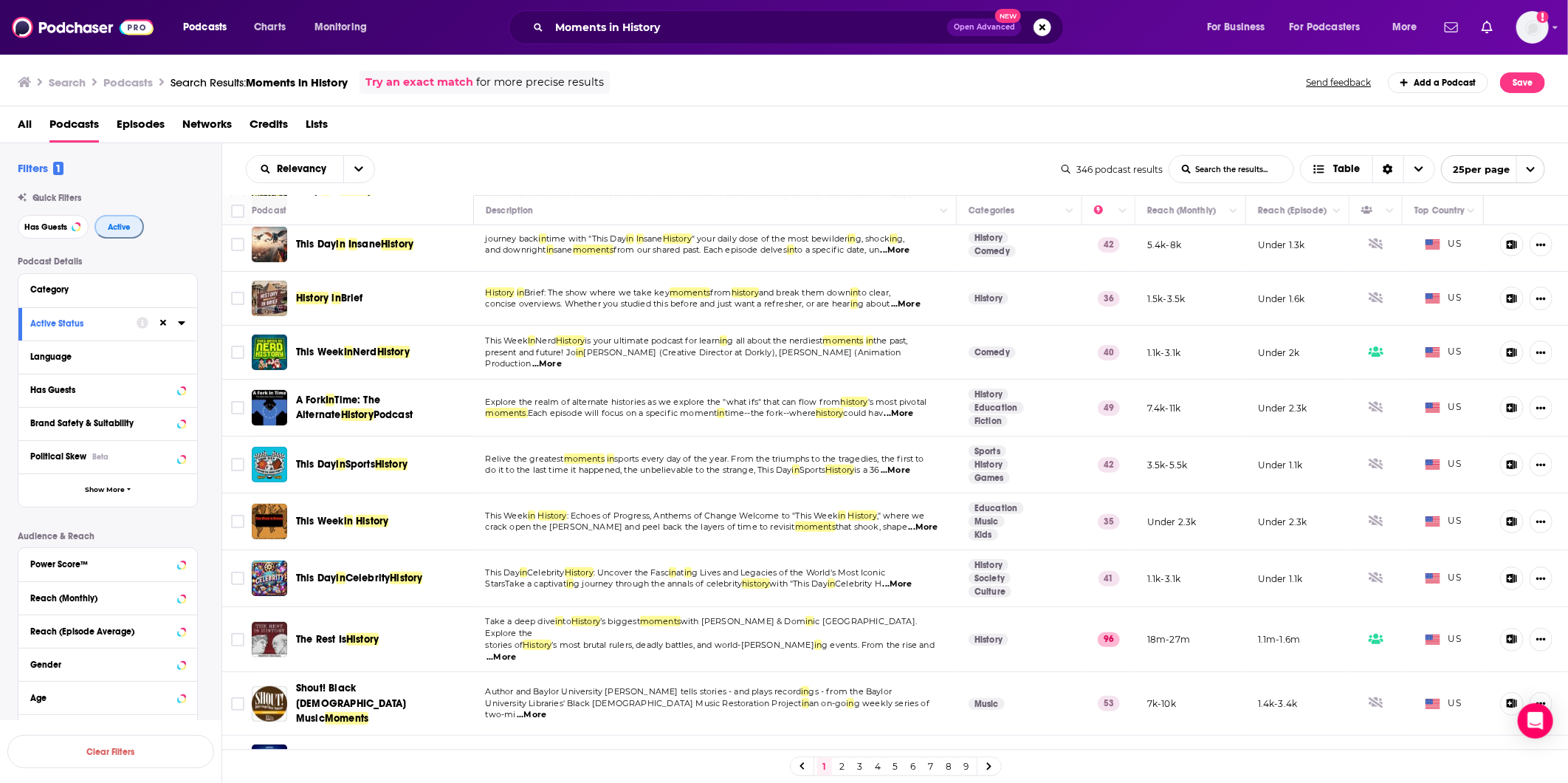
click at [134, 227] on button "Active" at bounding box center [119, 227] width 49 height 24
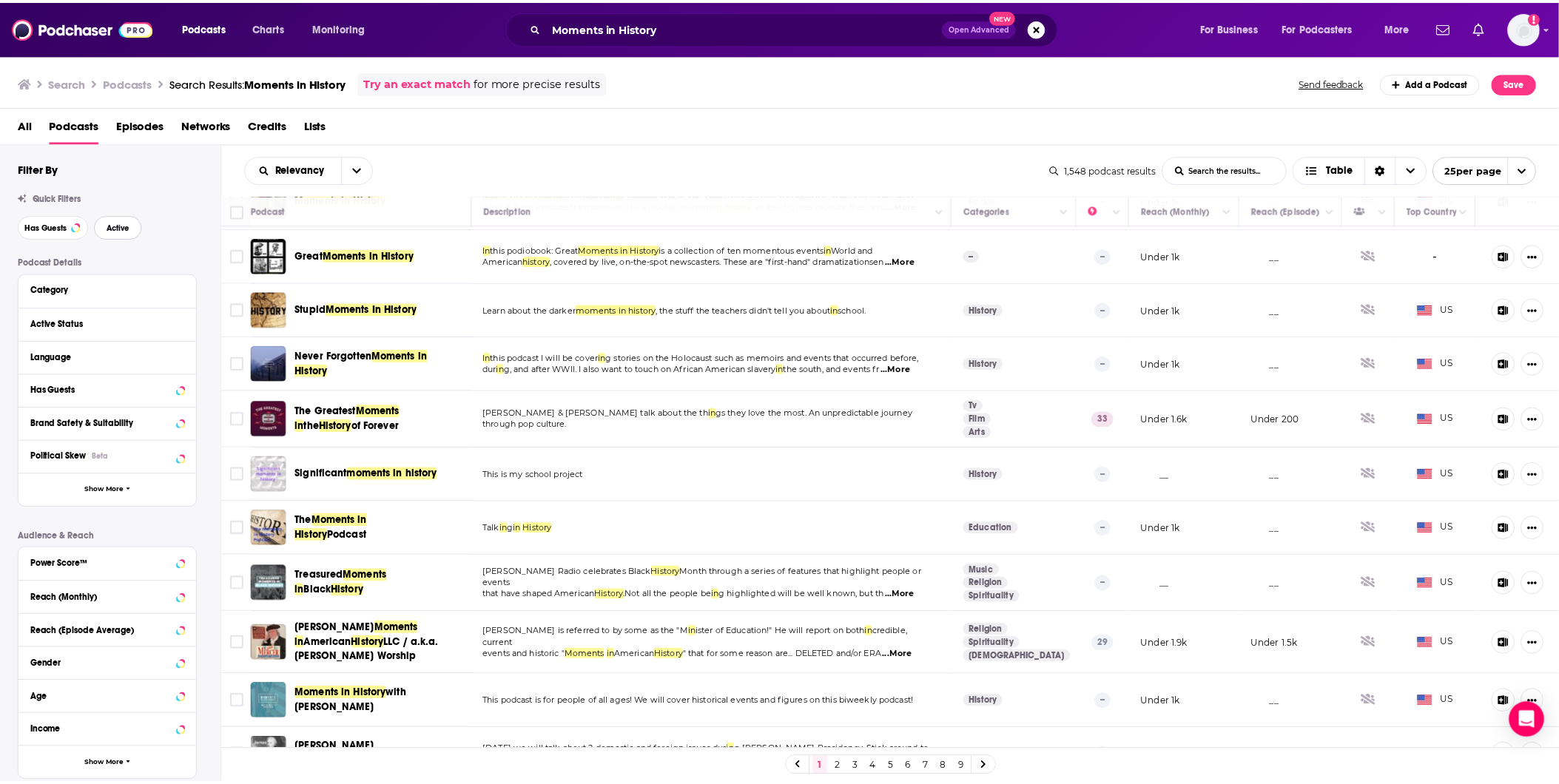
scroll to position [0, 0]
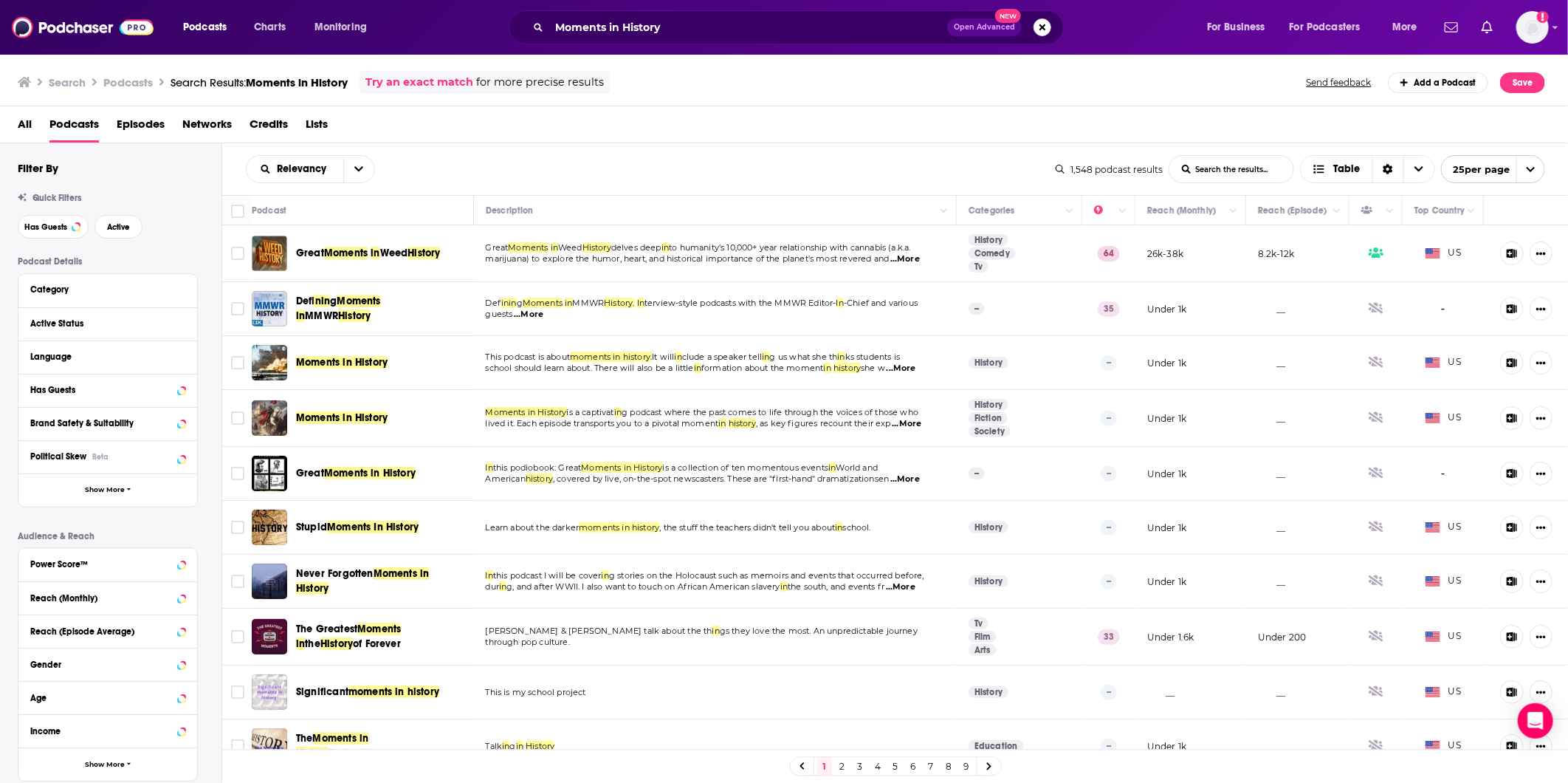
click at [357, 365] on span "Moments in History" at bounding box center [342, 361] width 92 height 13
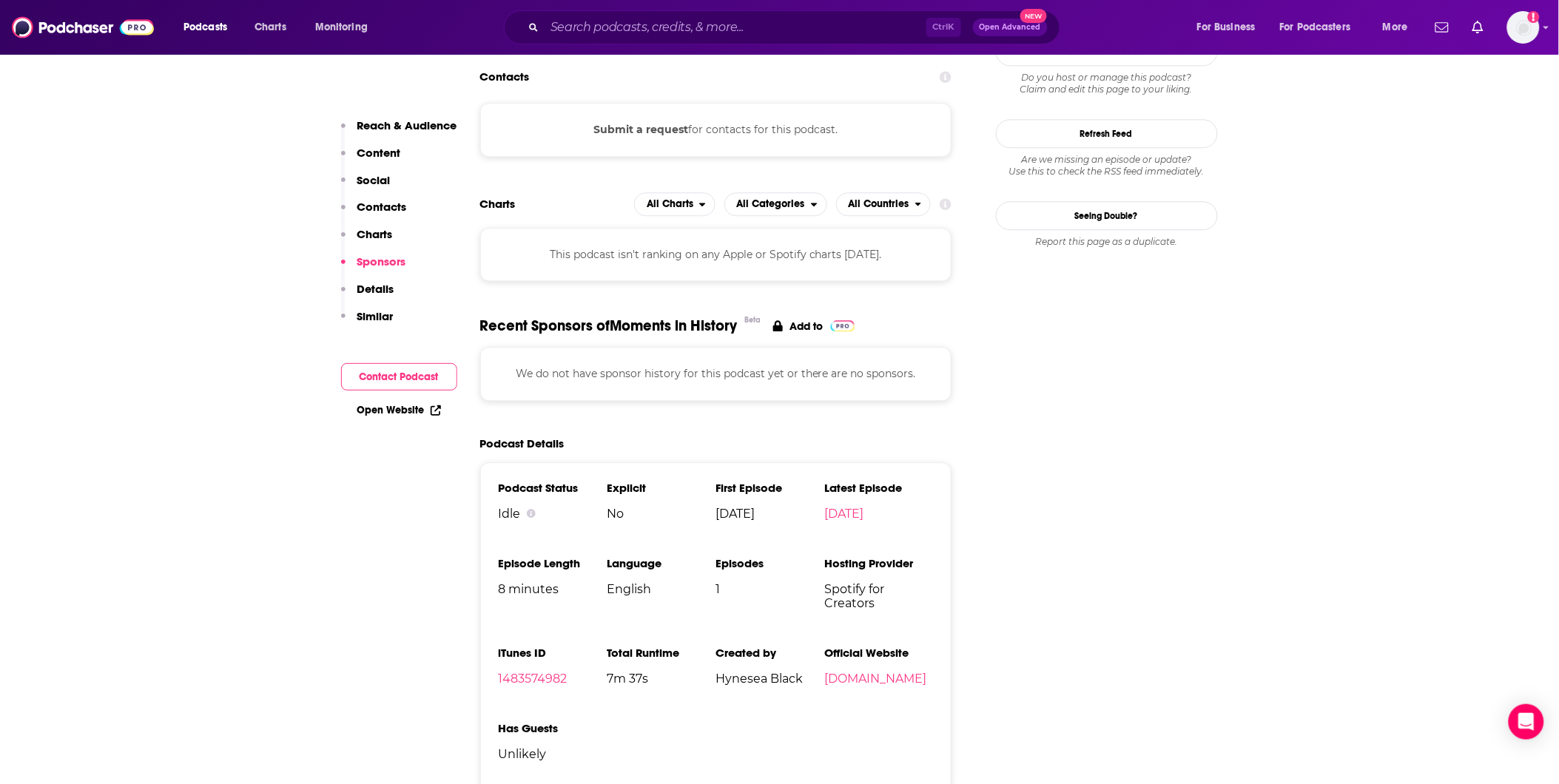
scroll to position [1396, 0]
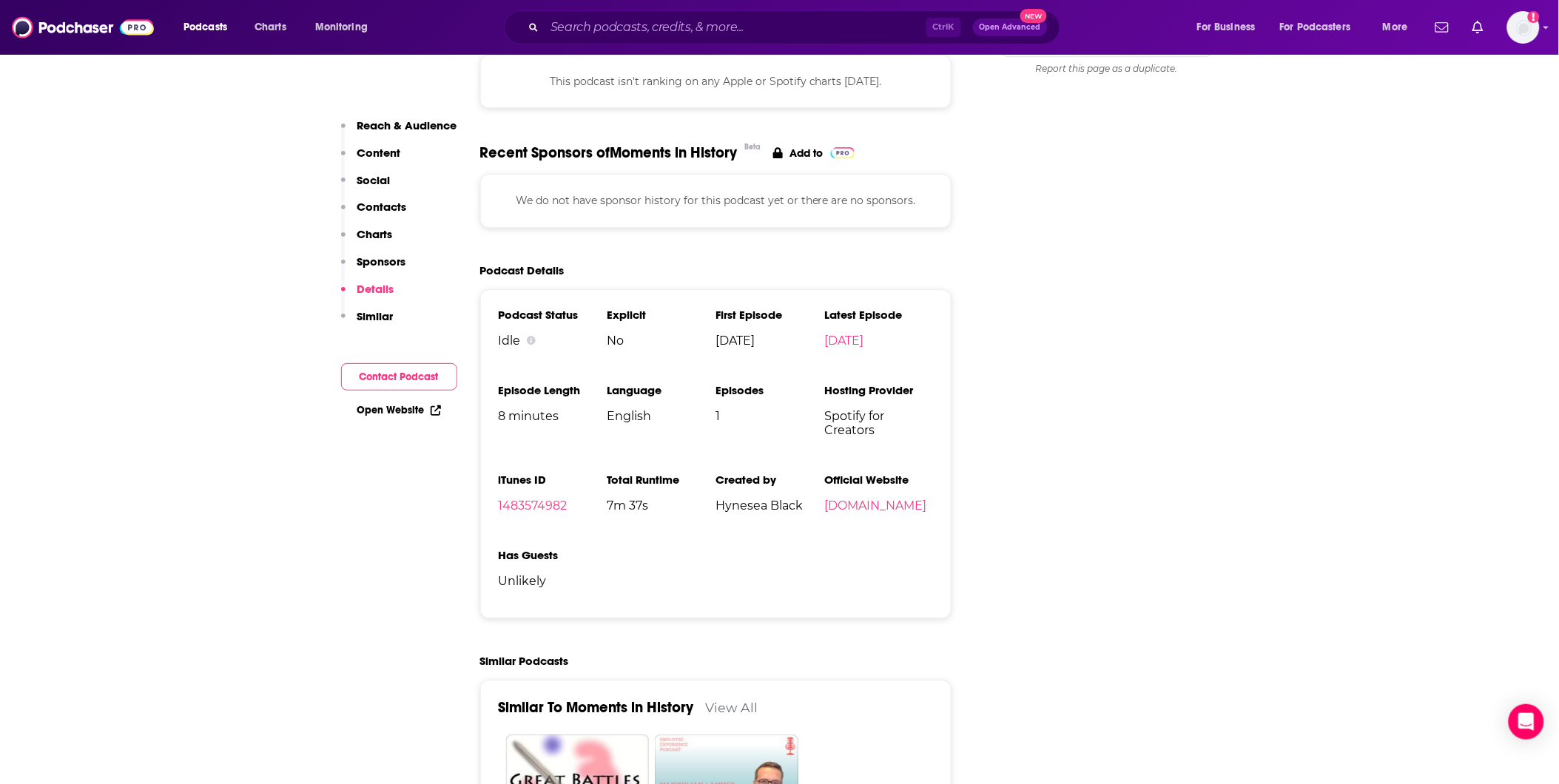
click at [595, 39] on div "Ctrl K Open Advanced New" at bounding box center [782, 27] width 557 height 34
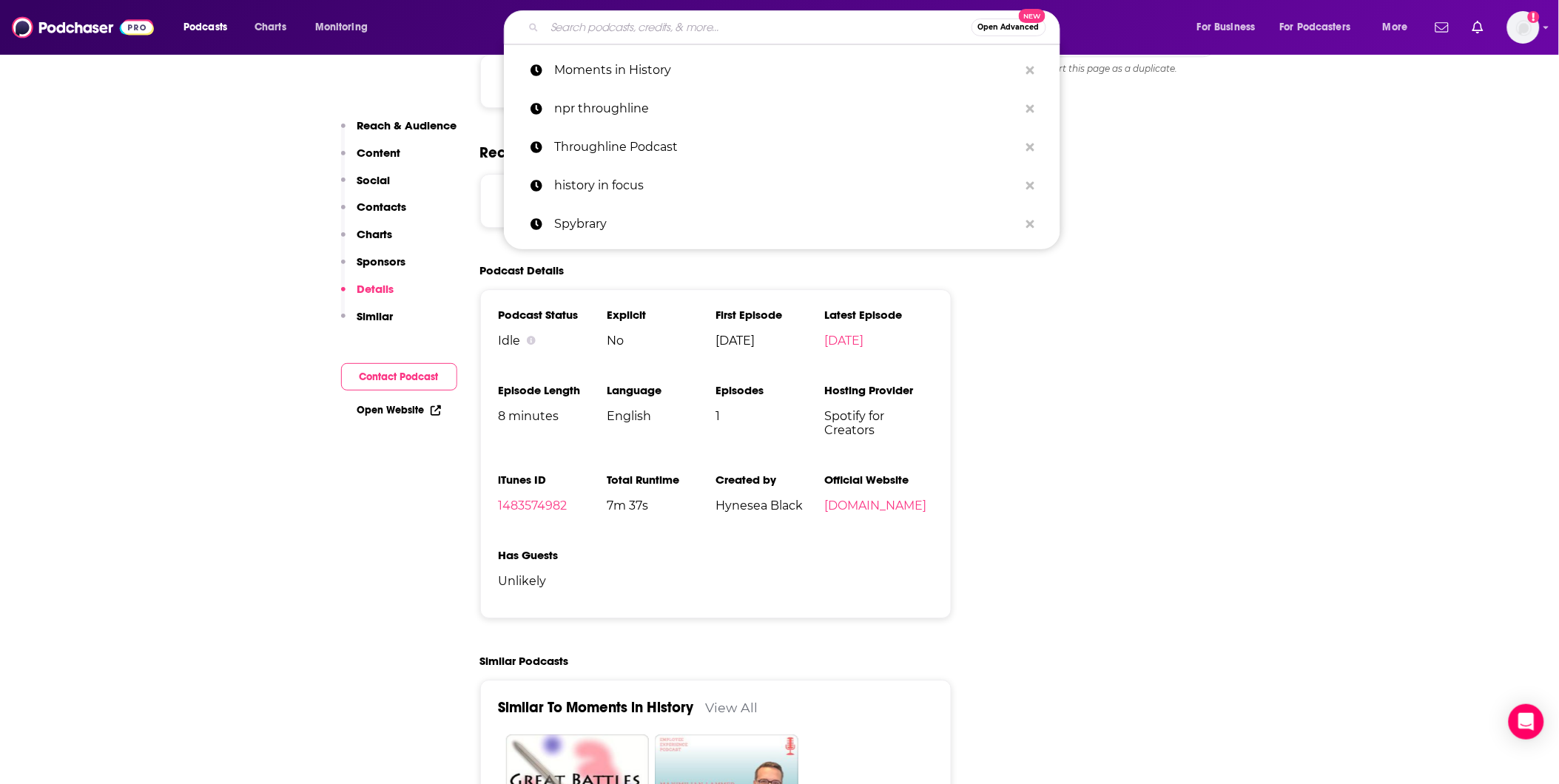
click at [595, 31] on input "Search podcasts, credits, & more..." at bounding box center [758, 28] width 427 height 24
paste input "The Rest is History Podcast"
type input "The Rest is History Podcast"
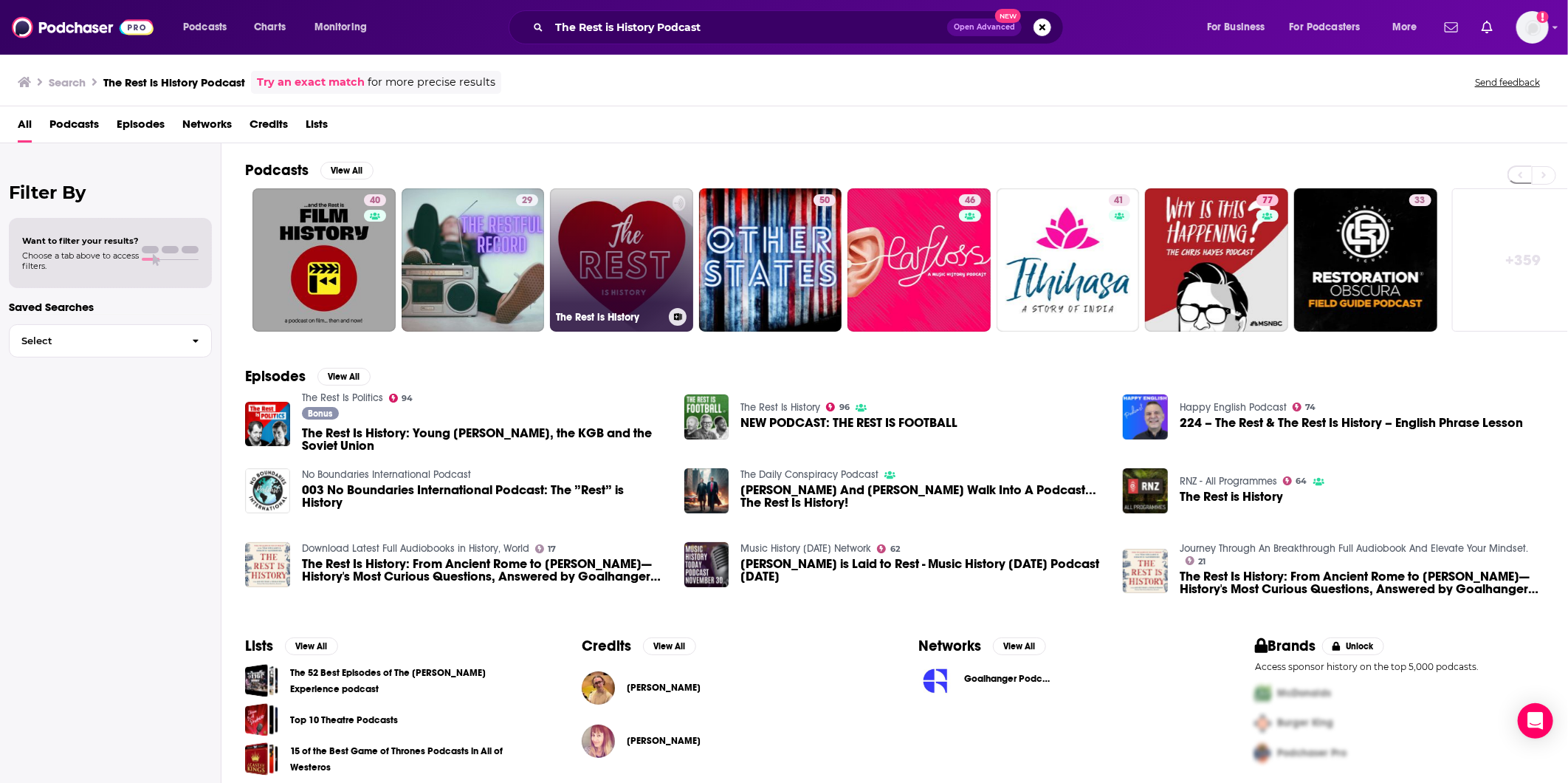
click at [592, 320] on h3 "The Rest is History" at bounding box center [609, 317] width 107 height 13
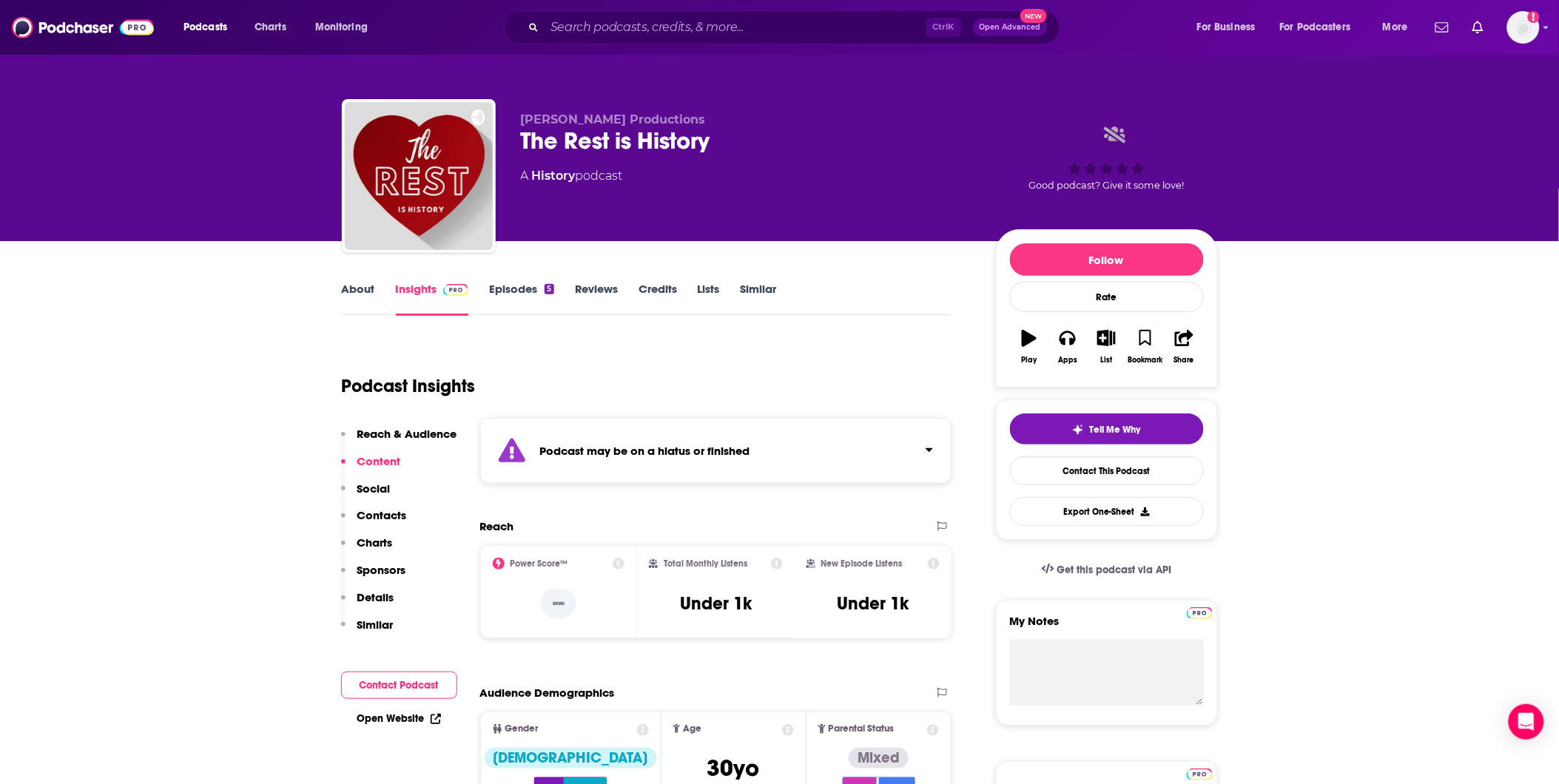
click at [356, 298] on link "About" at bounding box center [358, 299] width 34 height 34
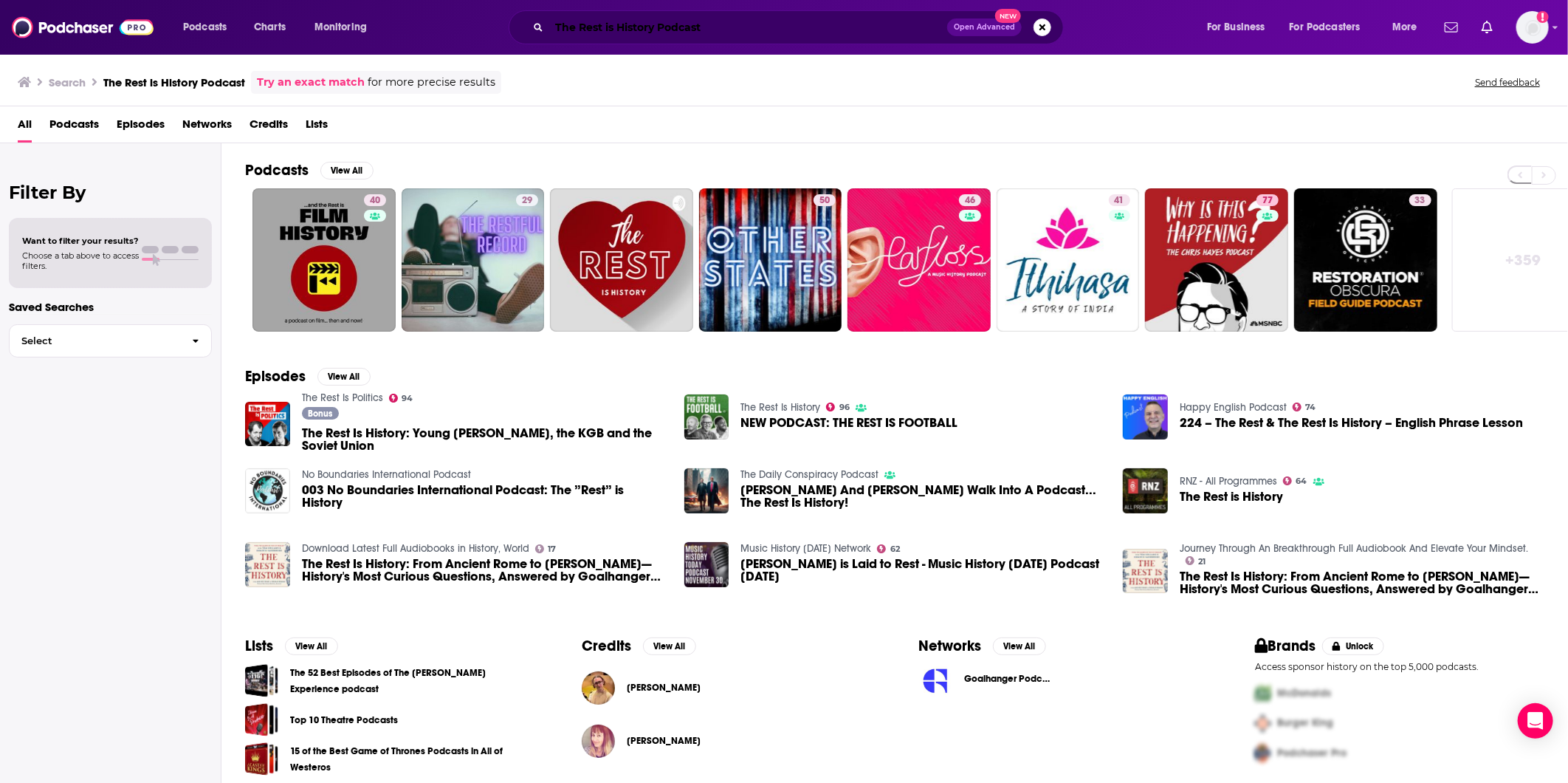
click at [754, 35] on input "The Rest is History Podcast" at bounding box center [748, 28] width 398 height 24
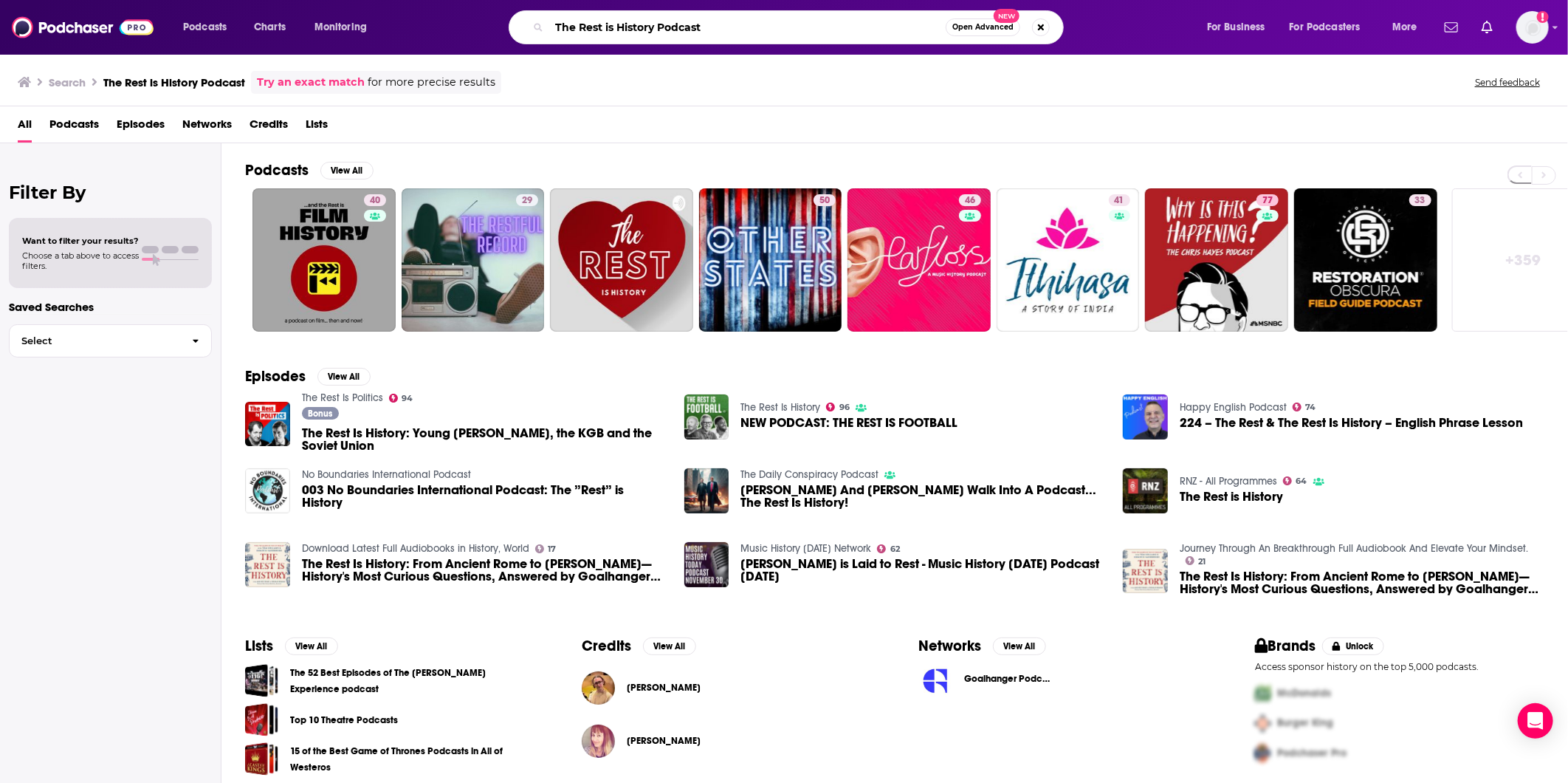
drag, startPoint x: 750, startPoint y: 33, endPoint x: 659, endPoint y: 31, distance: 91.0
click at [659, 31] on input "The Rest is History Podcast" at bounding box center [747, 28] width 397 height 24
type input "The Rest is History"
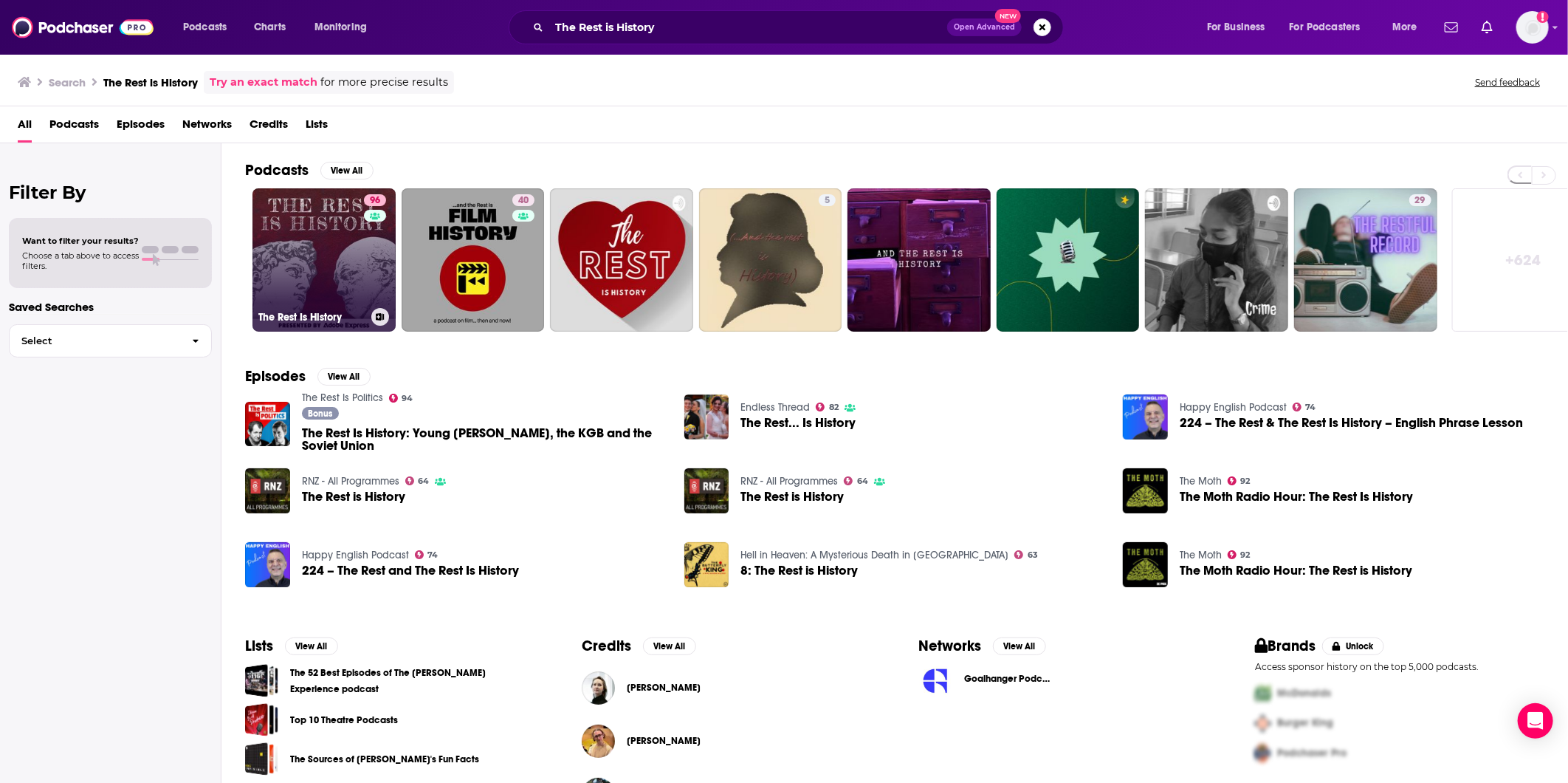
click at [304, 214] on link "96 The Rest Is History" at bounding box center [323, 259] width 143 height 143
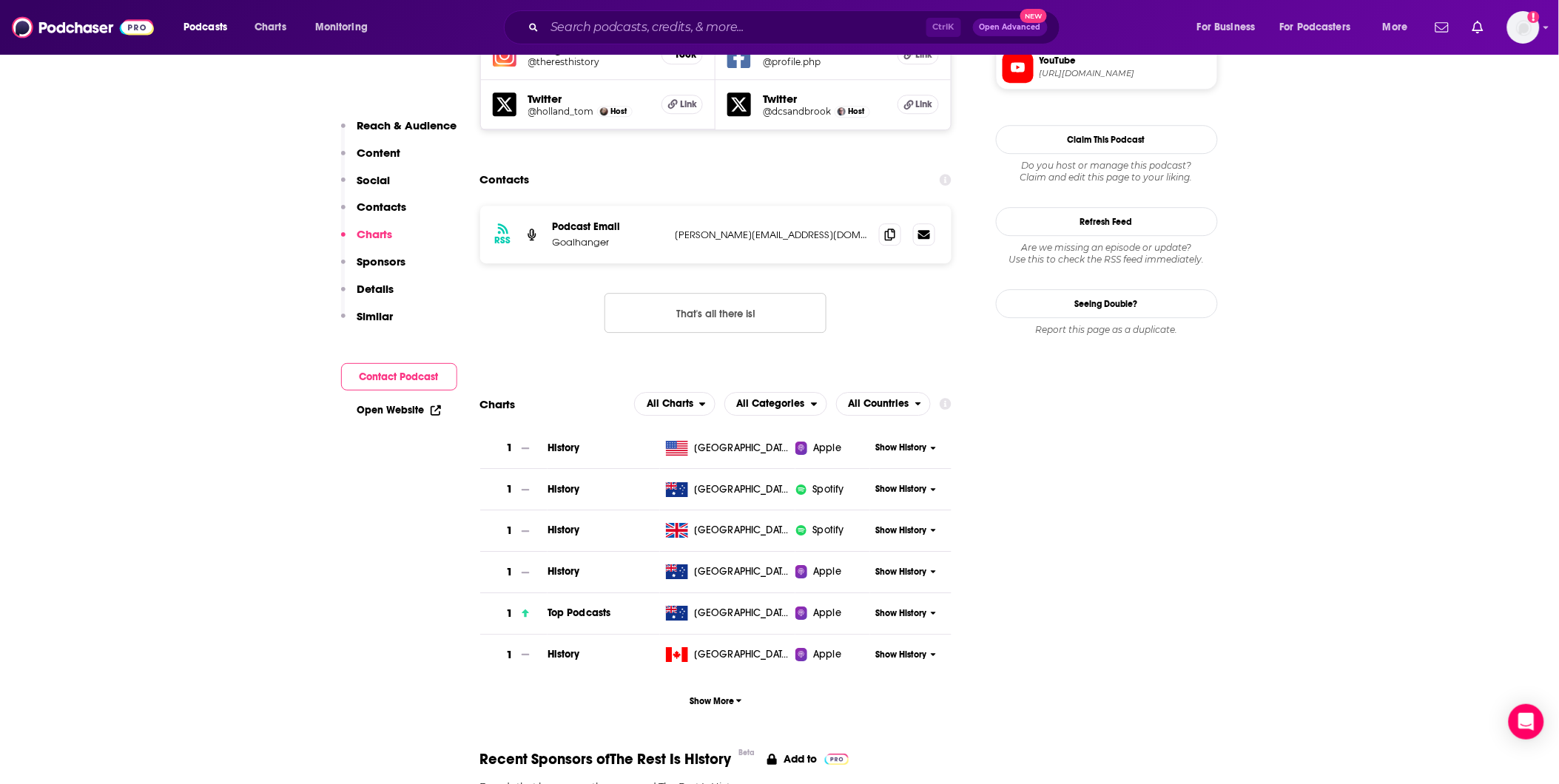
scroll to position [1396, 0]
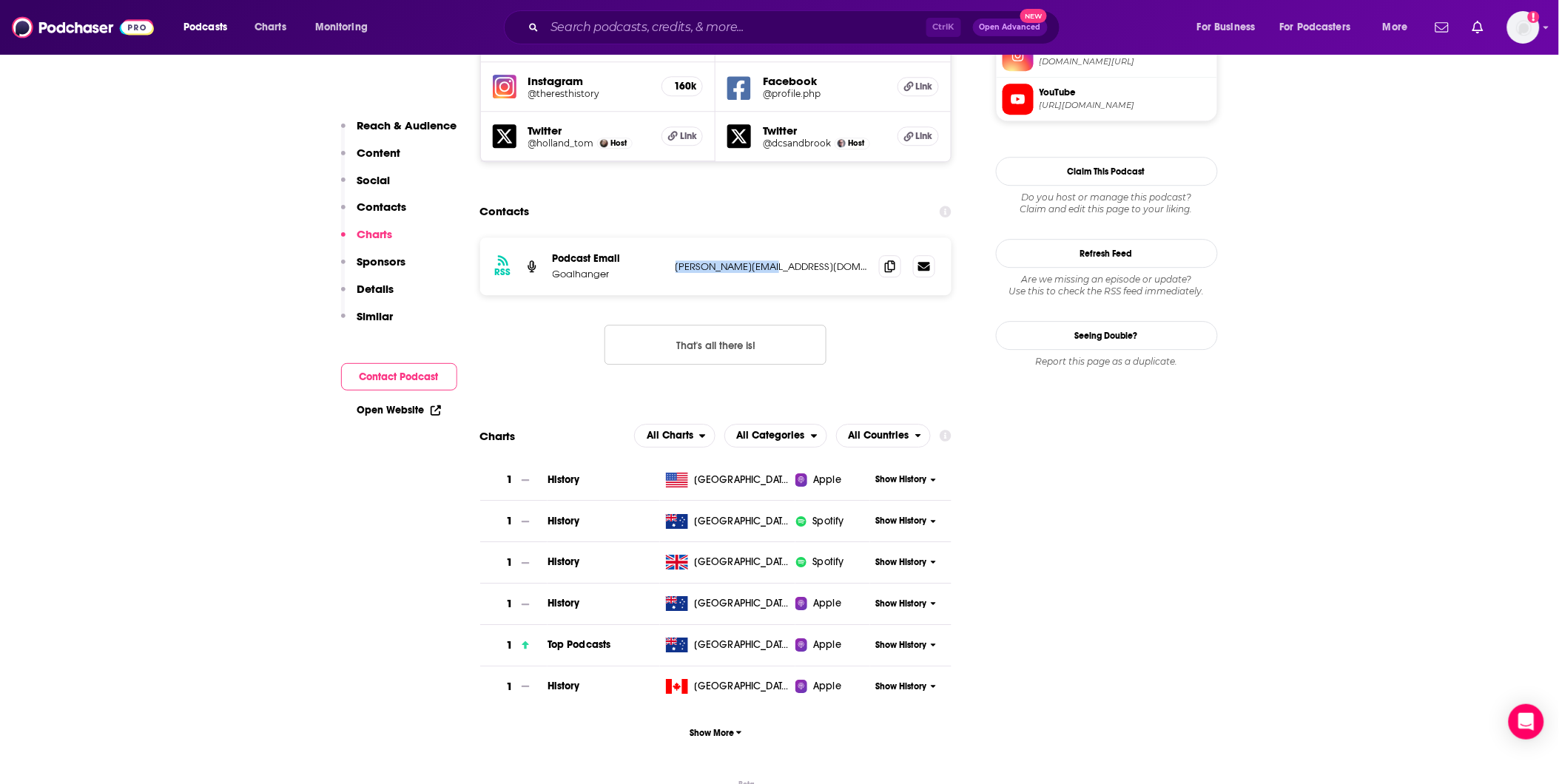
drag, startPoint x: 816, startPoint y: 181, endPoint x: 670, endPoint y: 184, distance: 146.0
click at [670, 238] on div "RSS Podcast Email Goalhanger [PERSON_NAME][EMAIL_ADDRESS][DOMAIN_NAME] [PERSON_…" at bounding box center [716, 266] width 472 height 57
copy p "[PERSON_NAME][EMAIL_ADDRESS][DOMAIN_NAME]"
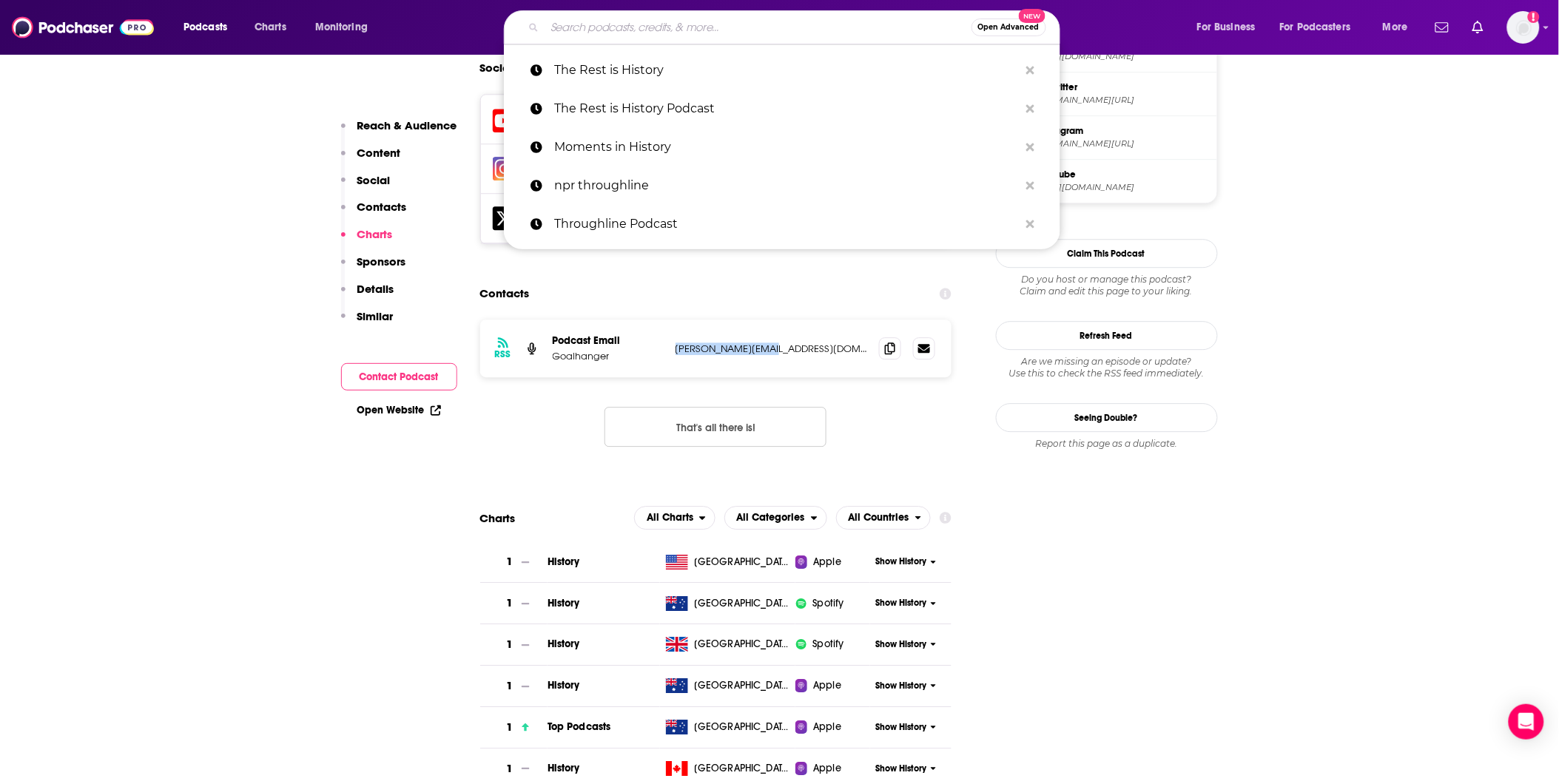
drag, startPoint x: 708, startPoint y: 34, endPoint x: 714, endPoint y: 64, distance: 30.6
click at [708, 34] on input "Search podcasts, credits, & more..." at bounding box center [758, 28] width 427 height 24
paste input "New Books in History podcast"
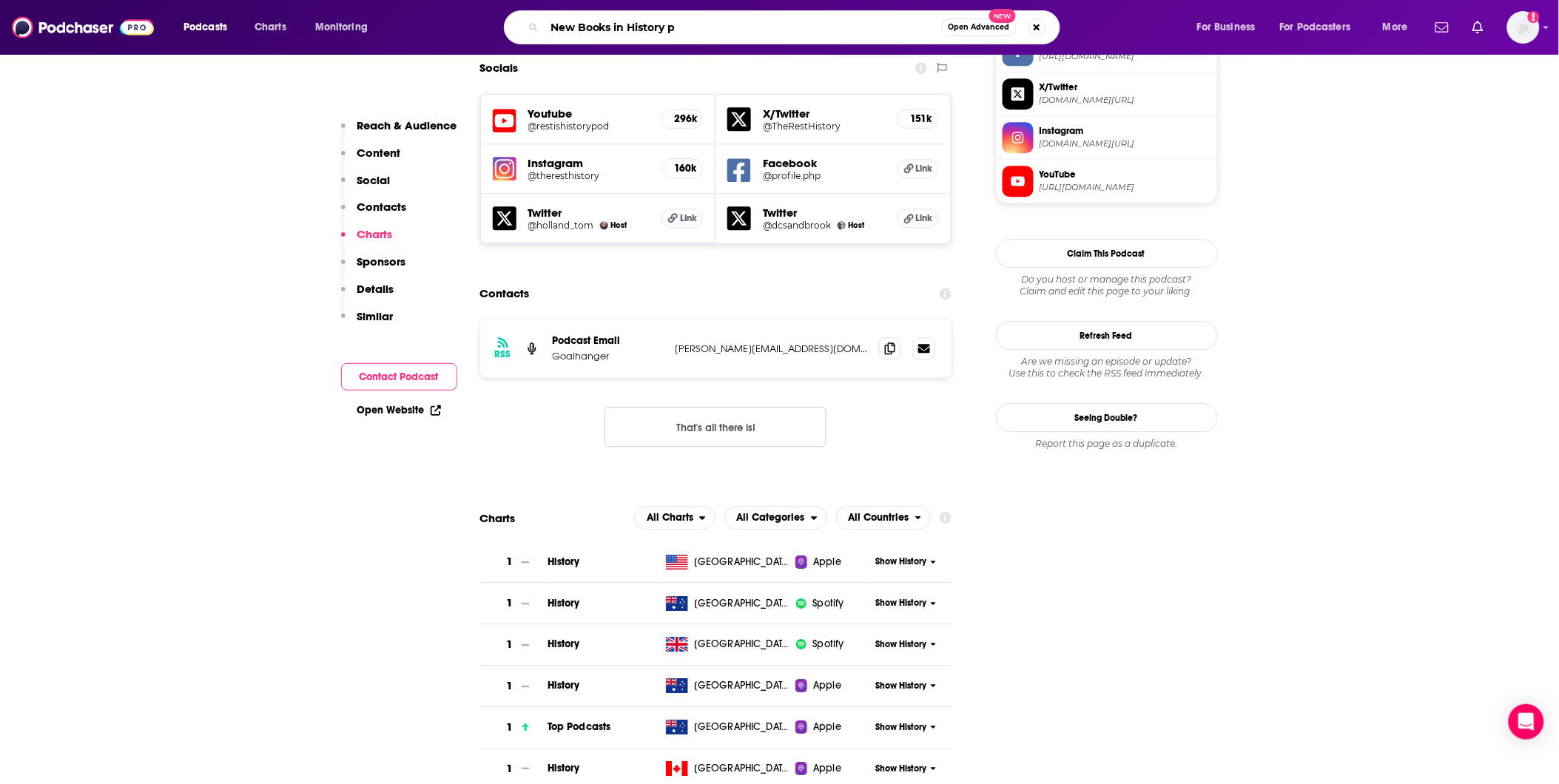
type input "New Books in History"
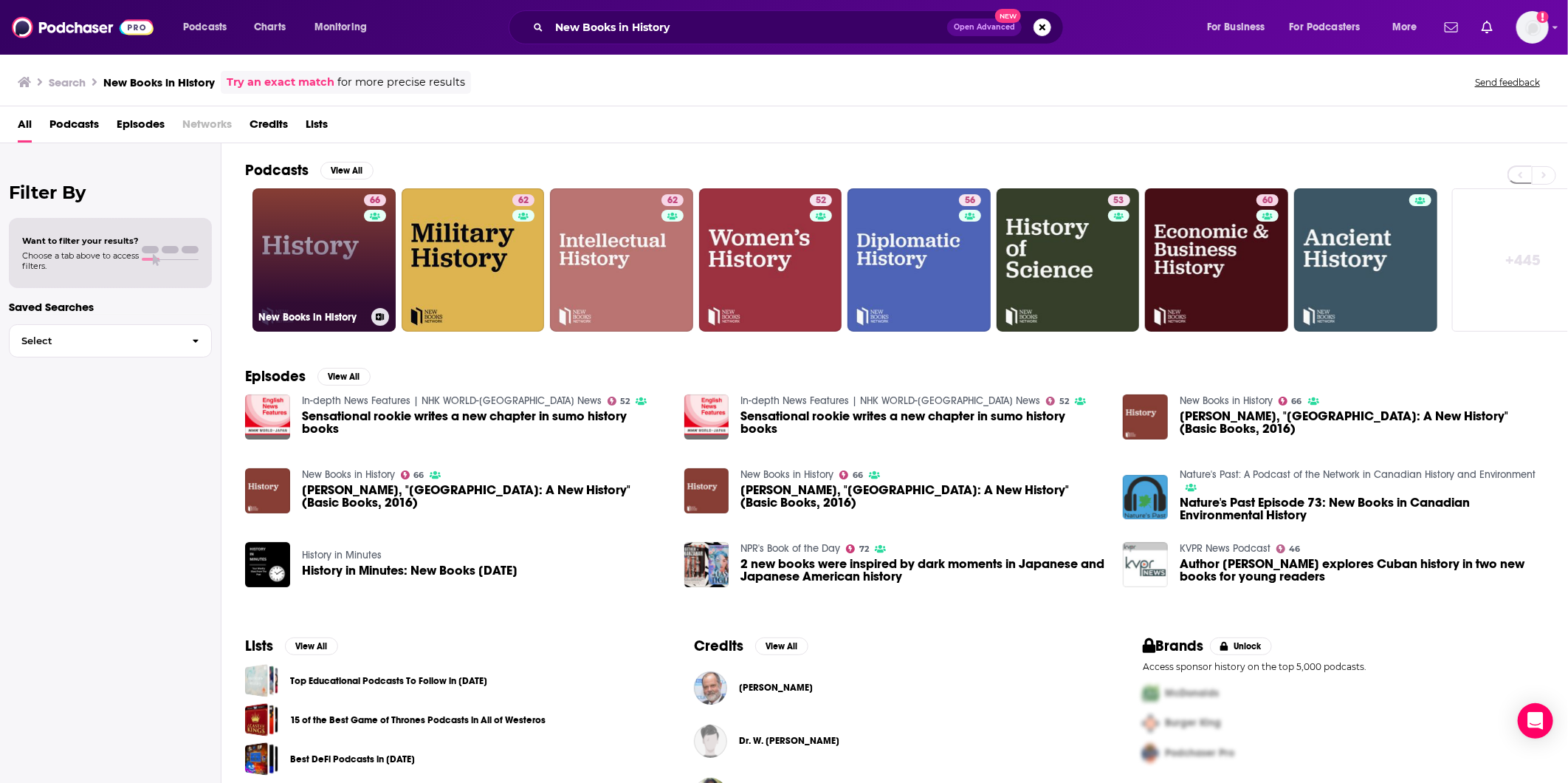
click at [328, 252] on link "66 New Books in History" at bounding box center [323, 259] width 143 height 143
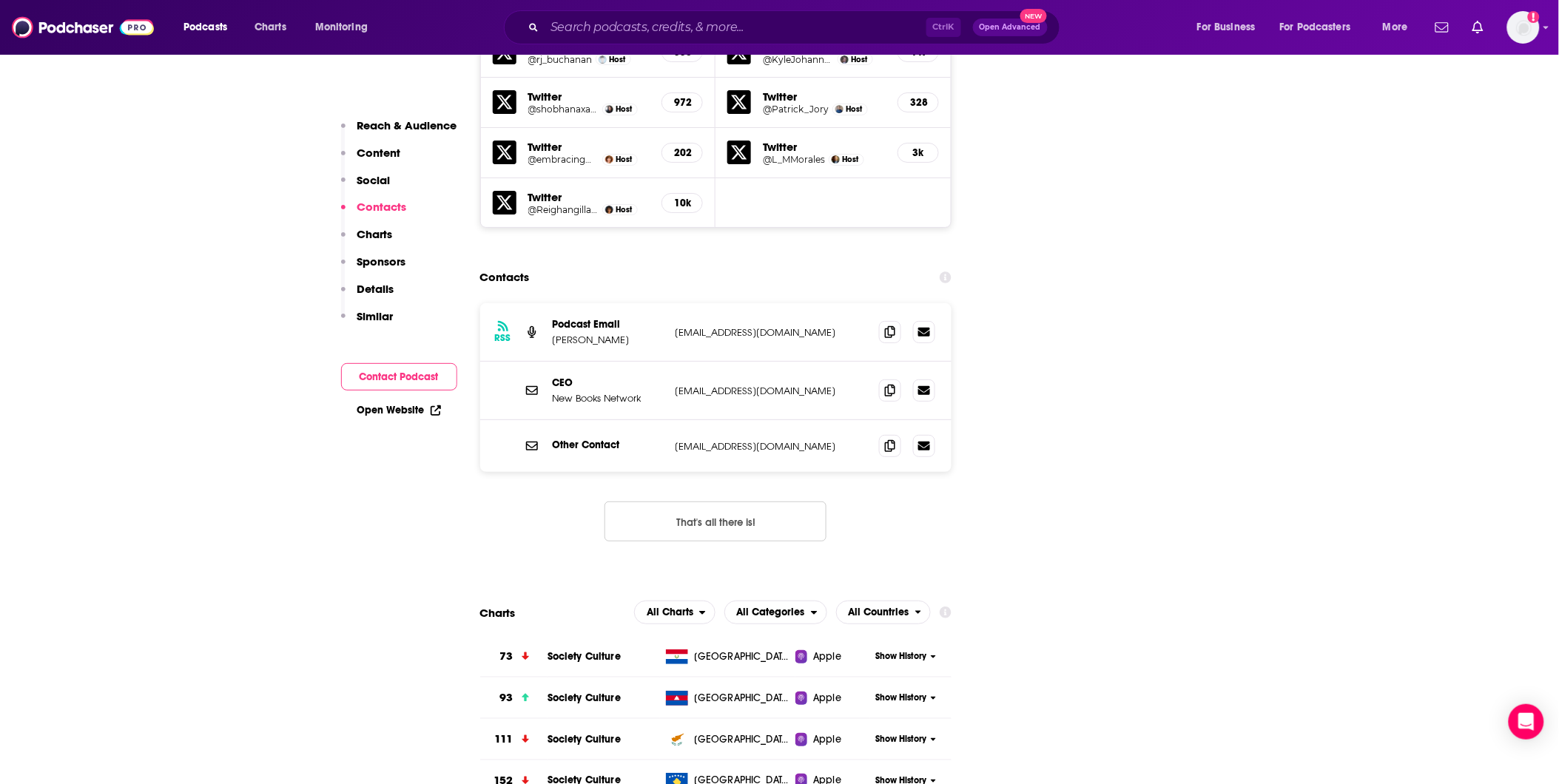
scroll to position [1971, 0]
drag, startPoint x: 806, startPoint y: 271, endPoint x: 670, endPoint y: 272, distance: 136.0
click at [670, 301] on div "RSS Podcast Email [PERSON_NAME] [EMAIL_ADDRESS][DOMAIN_NAME] [EMAIL_ADDRESS][DO…" at bounding box center [716, 329] width 472 height 58
copy p "[EMAIL_ADDRESS][DOMAIN_NAME]"
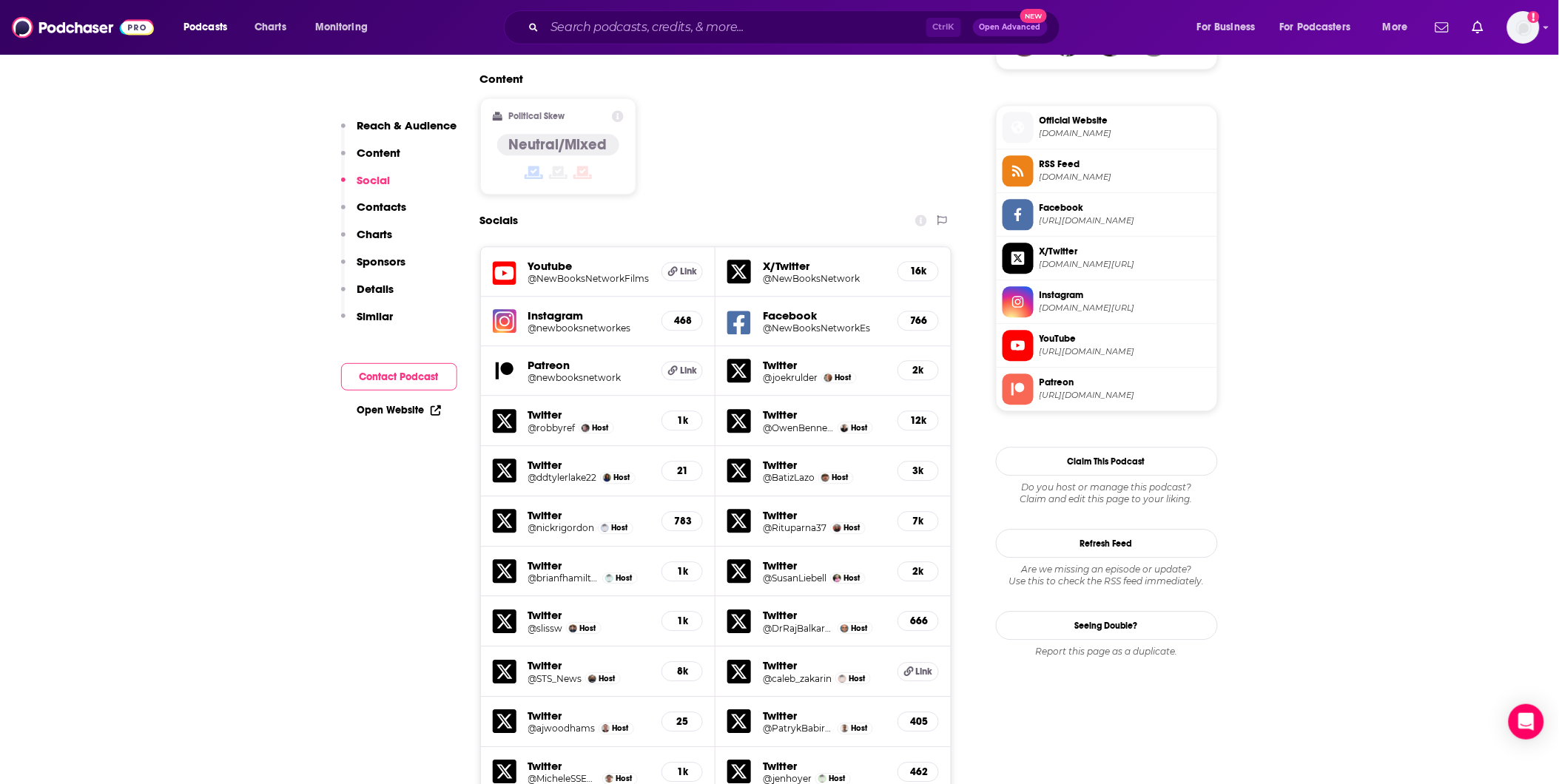
scroll to position [657, 0]
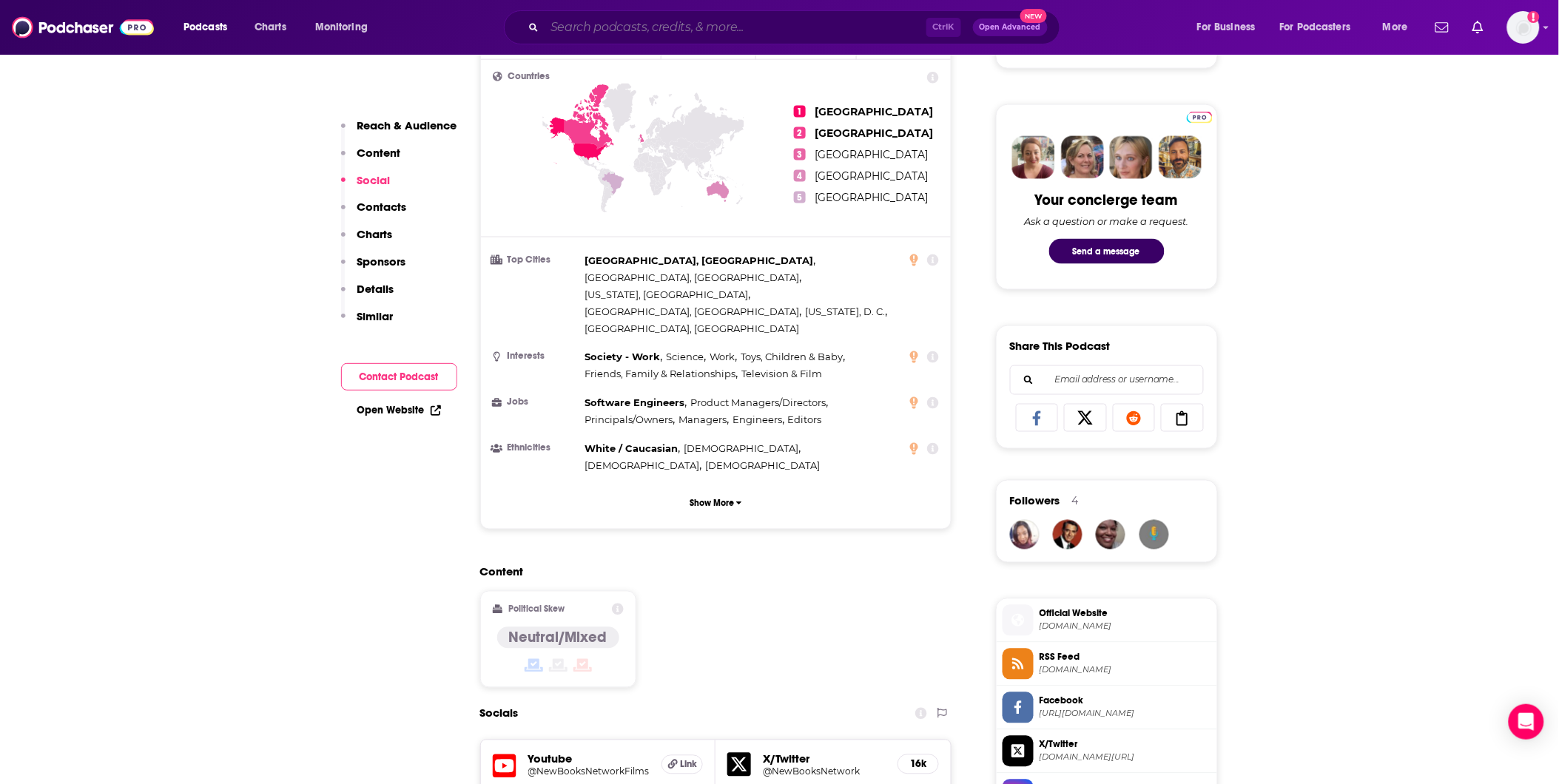
click at [704, 34] on input "Search podcasts, credits, & more..." at bounding box center [735, 28] width 382 height 24
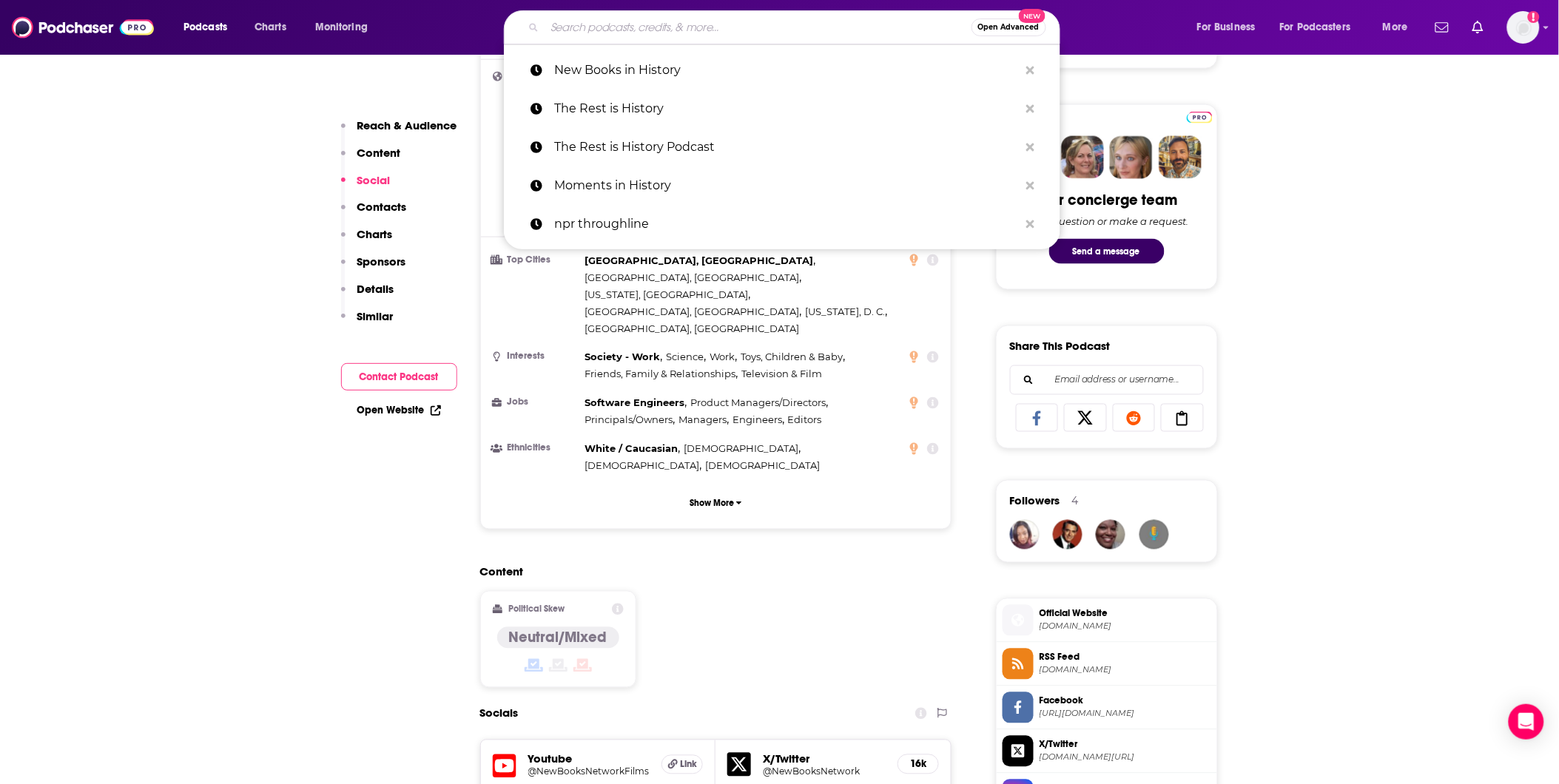
paste input "History Hit"
type input "History Hit"
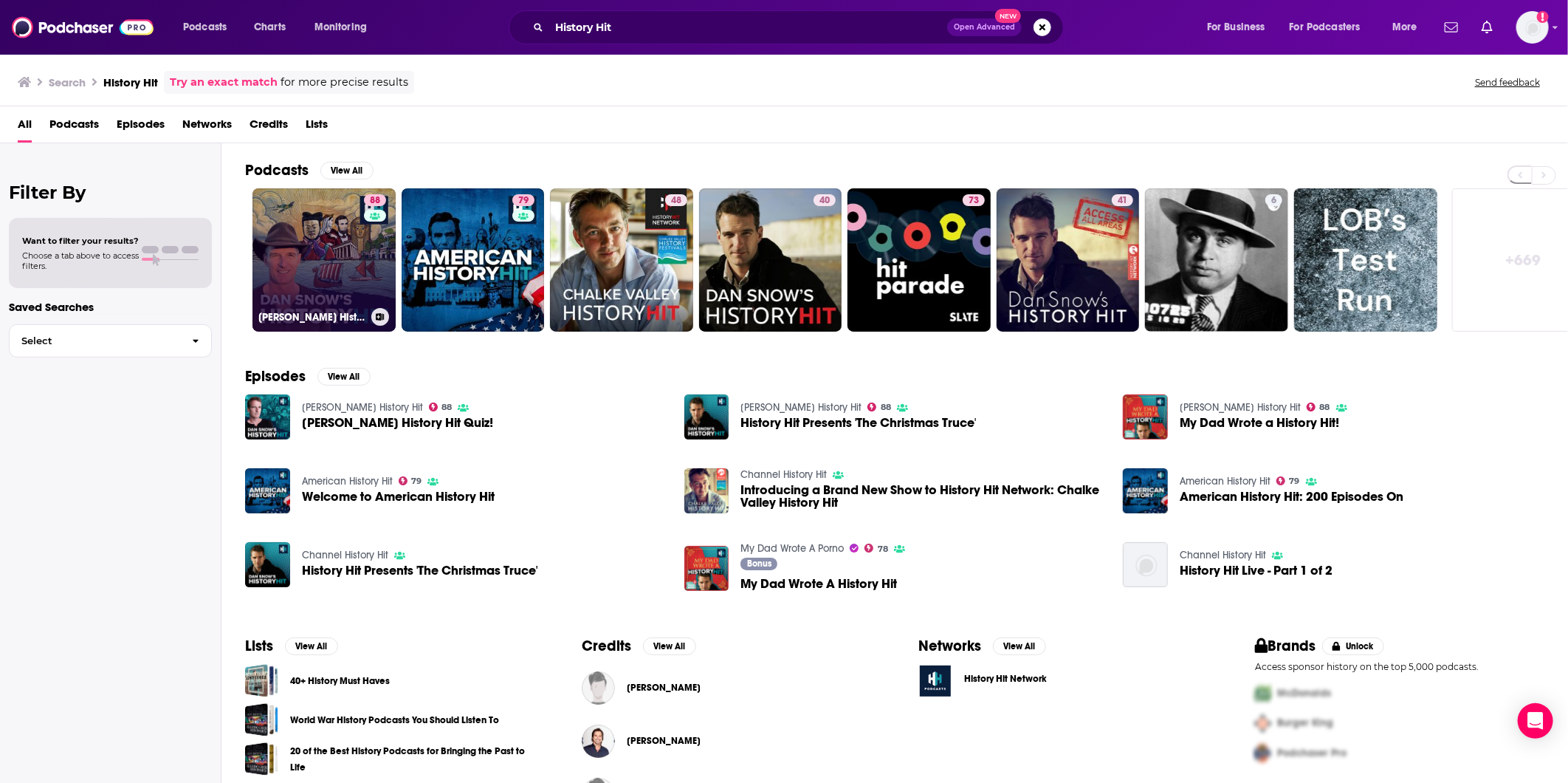
click at [331, 217] on link "88 [PERSON_NAME] History Hit" at bounding box center [323, 259] width 143 height 143
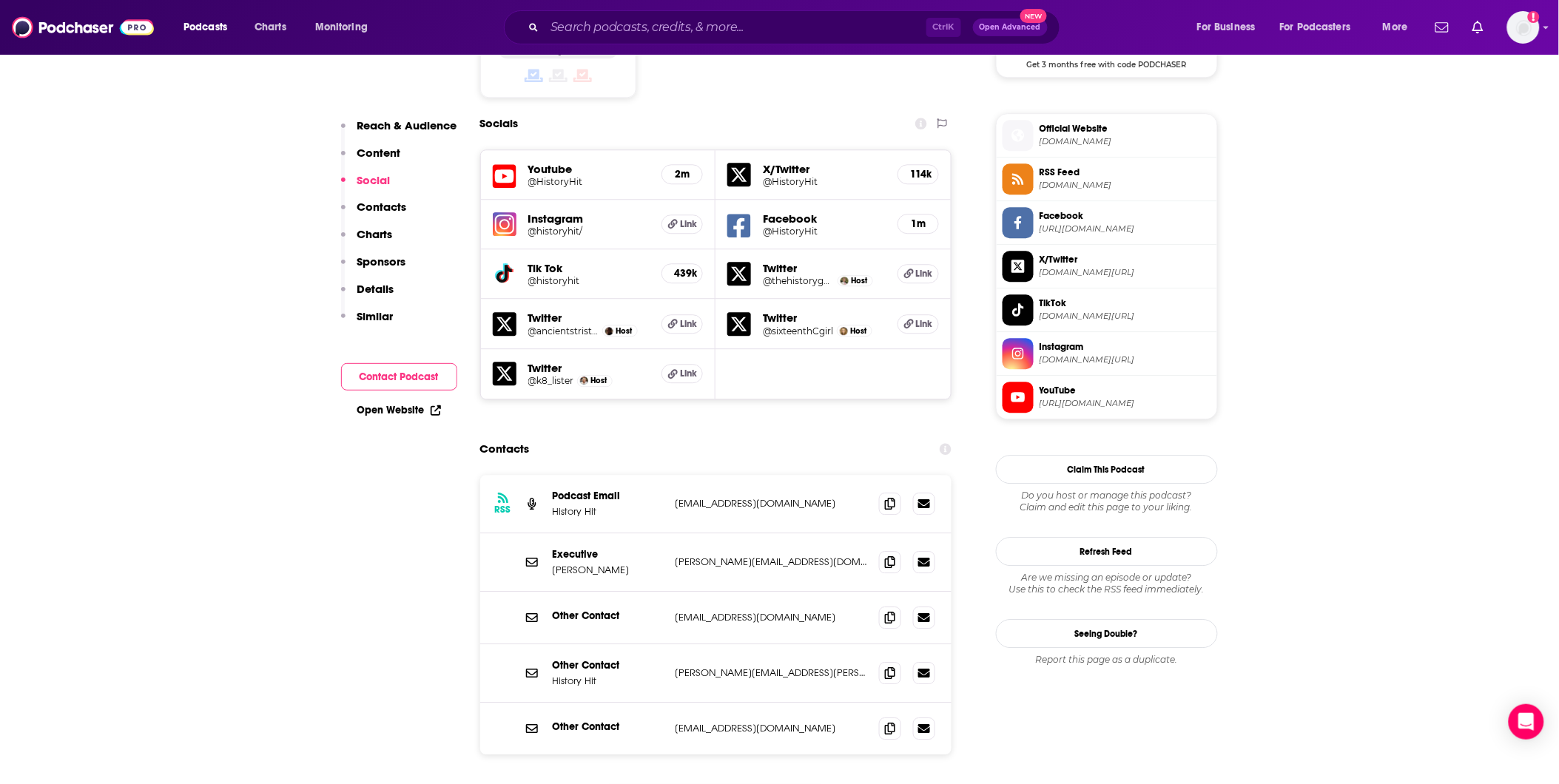
scroll to position [1315, 0]
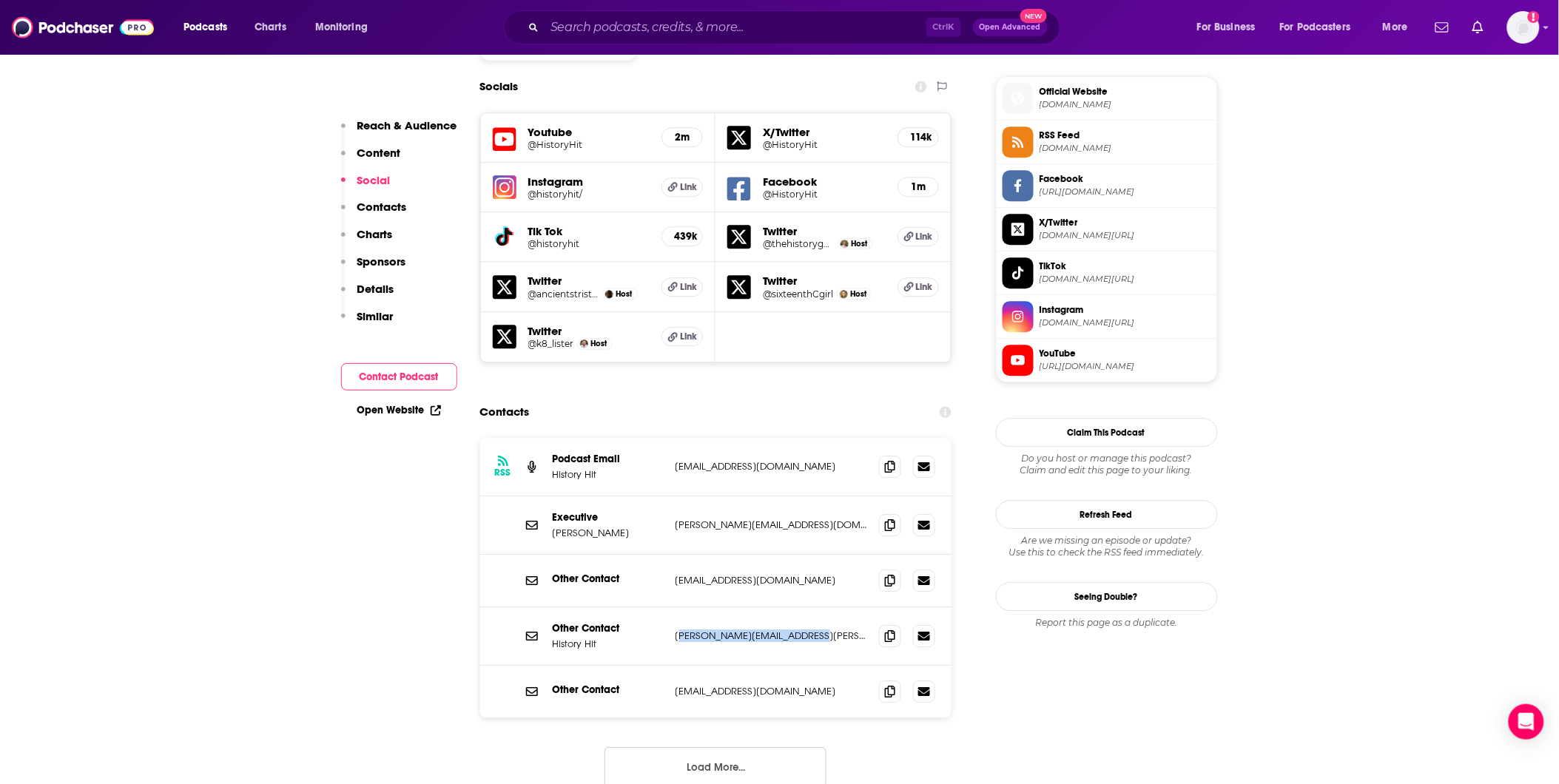
drag, startPoint x: 816, startPoint y: 598, endPoint x: 681, endPoint y: 584, distance: 135.7
click at [681, 607] on div "Other Contact History Hit [PERSON_NAME][EMAIL_ADDRESS][PERSON_NAME][DOMAIN_NAME…" at bounding box center [716, 636] width 472 height 58
drag, startPoint x: 681, startPoint y: 584, endPoint x: 848, endPoint y: 486, distance: 193.6
click at [856, 496] on div "Executive [PERSON_NAME] [PERSON_NAME][EMAIL_ADDRESS][DOMAIN_NAME] [DOMAIN_NAME]…" at bounding box center [716, 525] width 472 height 58
drag, startPoint x: 839, startPoint y: 483, endPoint x: 672, endPoint y: 482, distance: 167.0
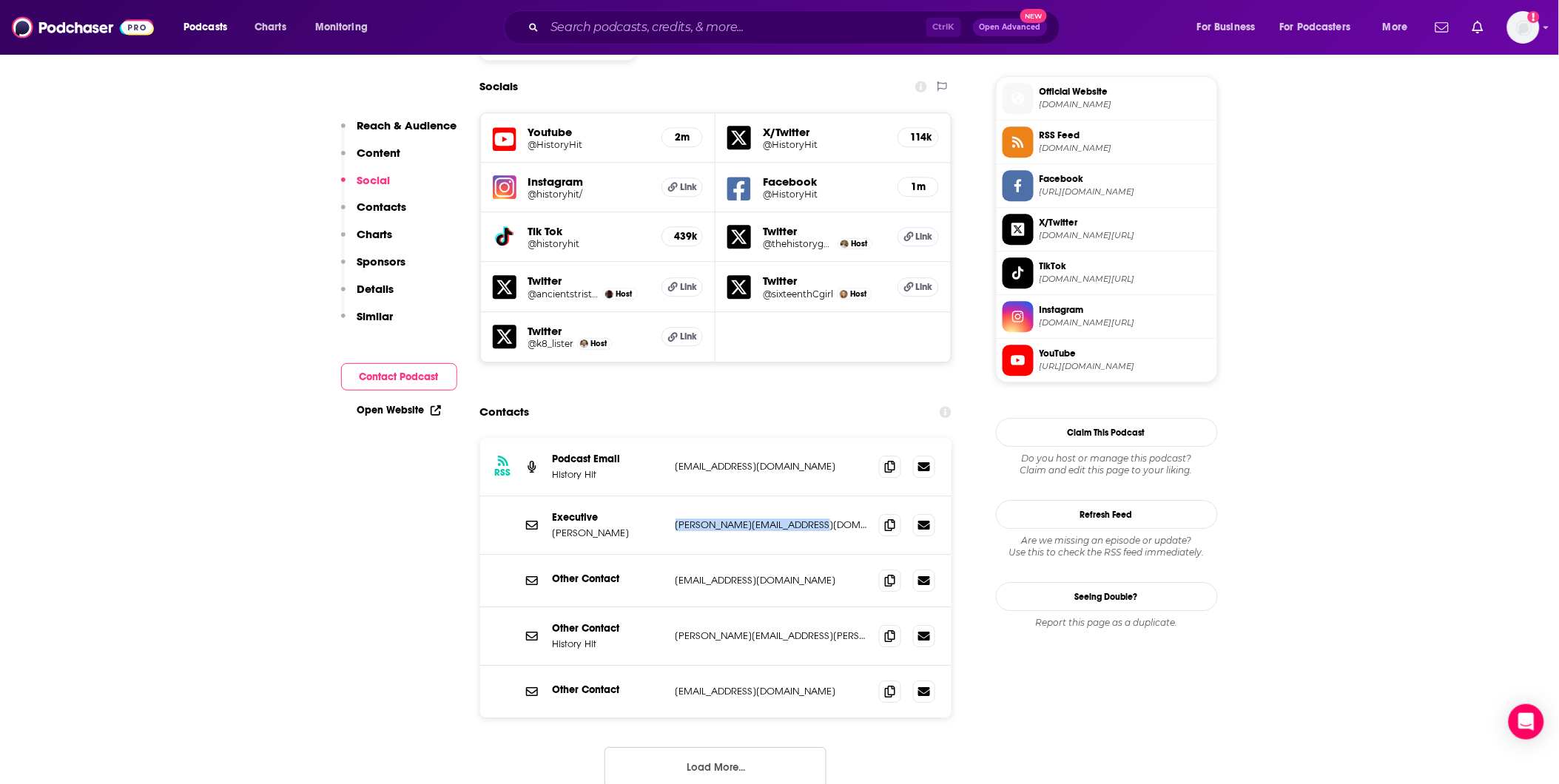
click at [672, 496] on div "Executive [PERSON_NAME] [PERSON_NAME][EMAIL_ADDRESS][DOMAIN_NAME] [DOMAIN_NAME]…" at bounding box center [716, 525] width 472 height 58
copy p "[PERSON_NAME][EMAIL_ADDRESS][DOMAIN_NAME]"
